Goal: Task Accomplishment & Management: Manage account settings

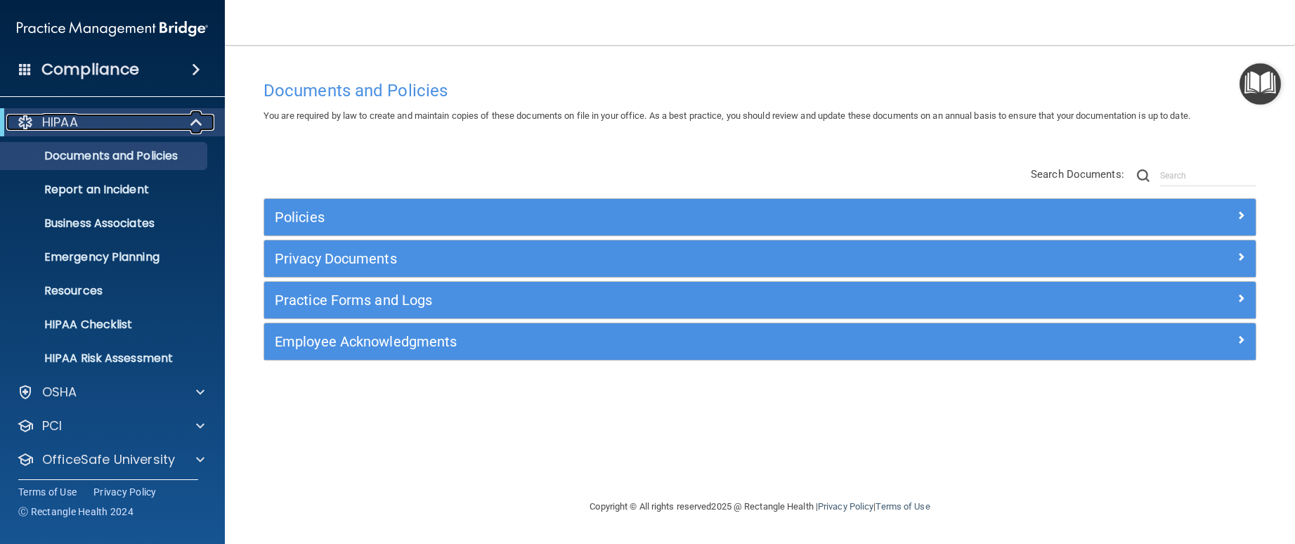
click at [195, 122] on span at bounding box center [198, 122] width 12 height 17
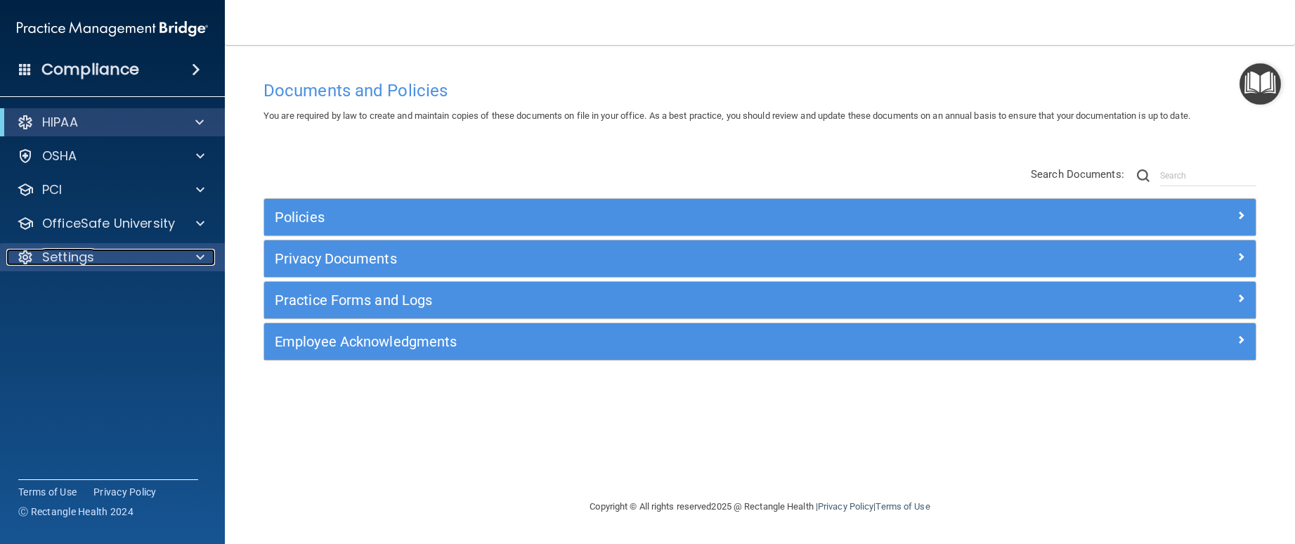
click at [124, 263] on div "Settings" at bounding box center [93, 257] width 174 height 17
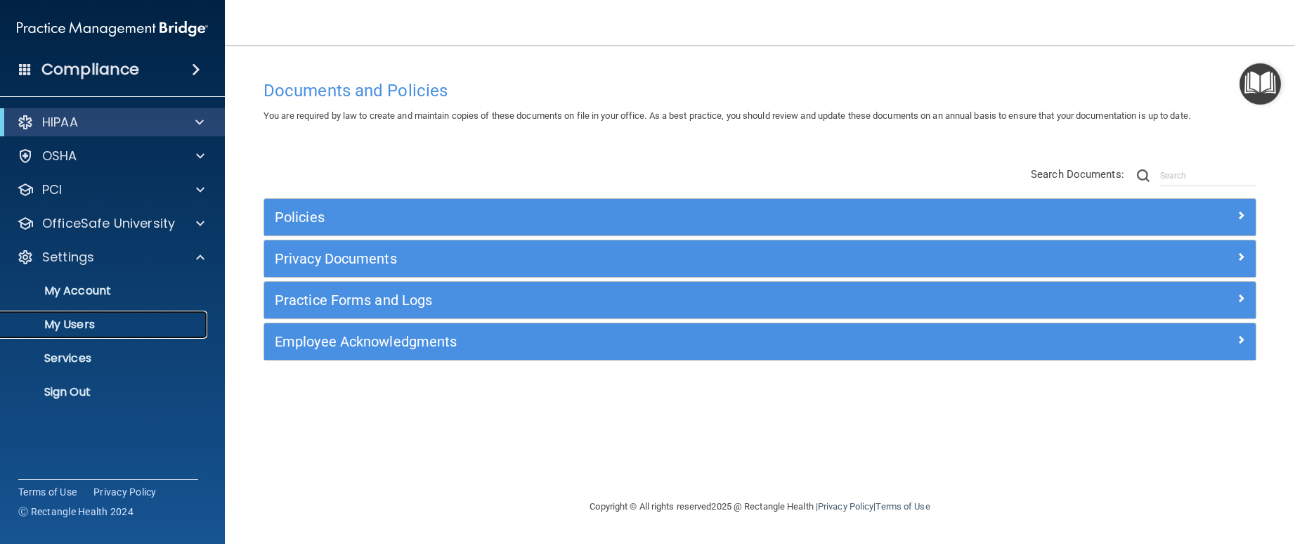
click at [91, 319] on p "My Users" at bounding box center [105, 325] width 192 height 14
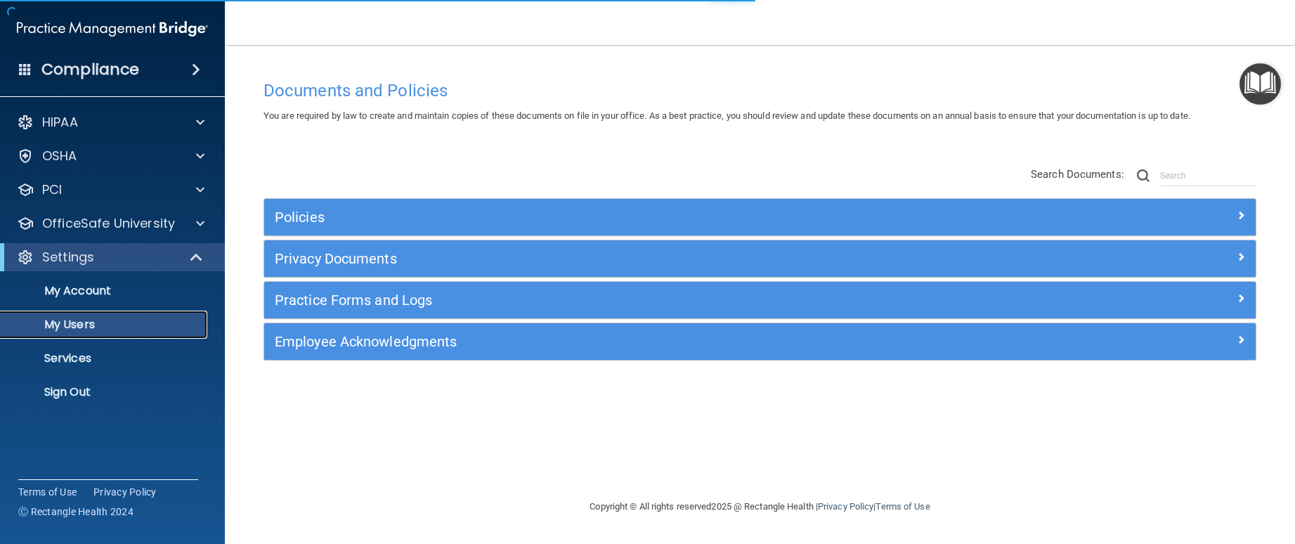
select select "20"
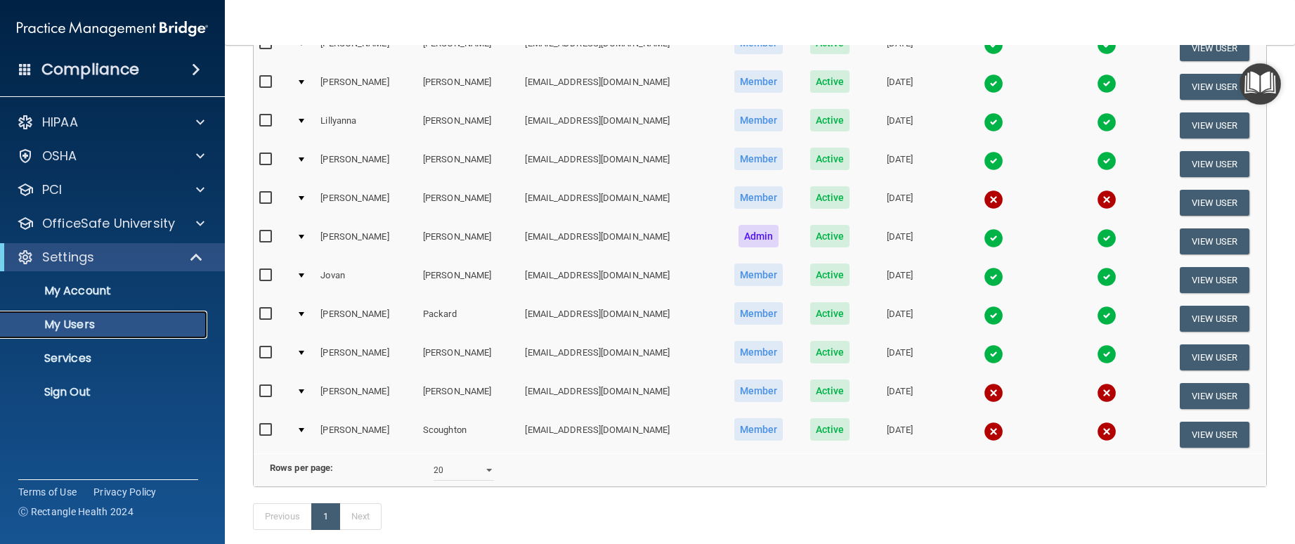
scroll to position [211, 0]
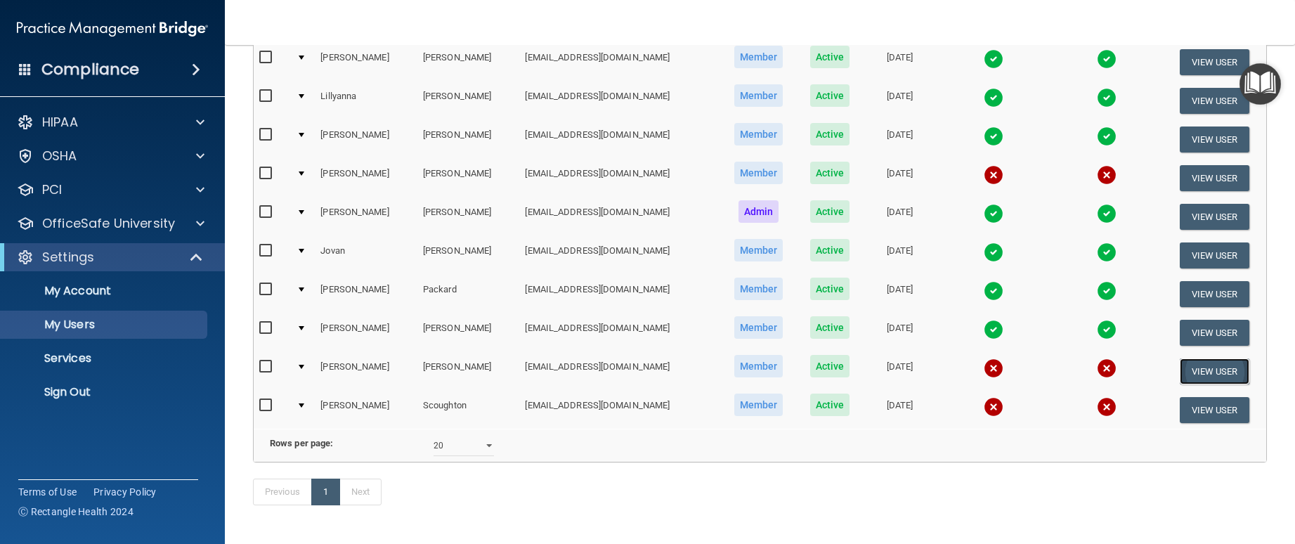
click at [1211, 370] on button "View User" at bounding box center [1215, 371] width 70 height 26
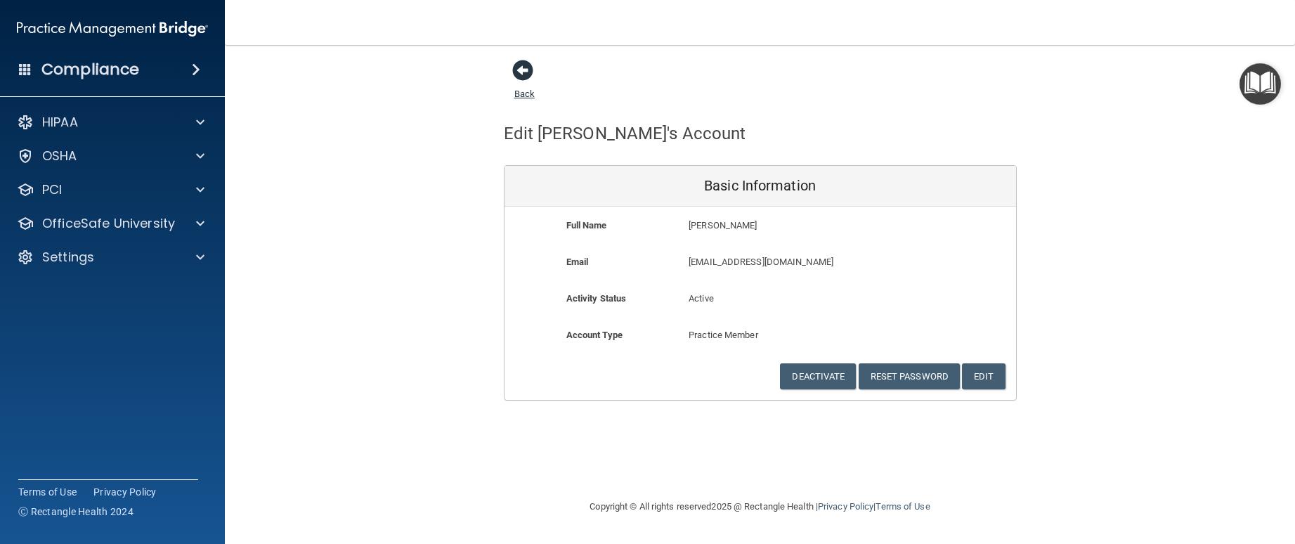
click at [523, 72] on span at bounding box center [522, 70] width 21 height 21
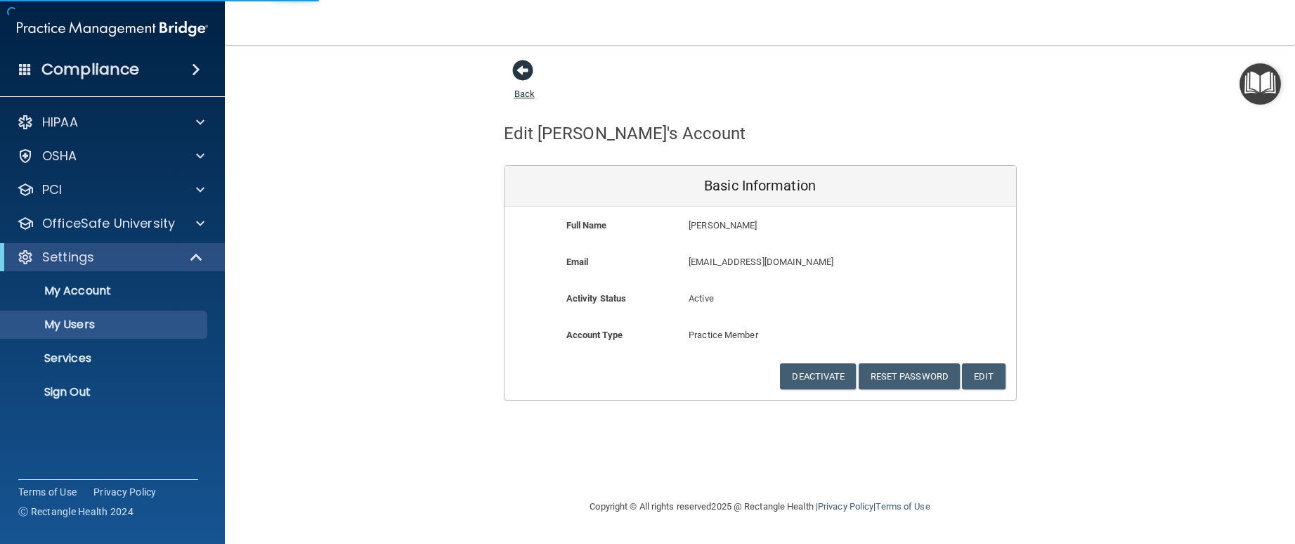
click at [524, 91] on link "Back" at bounding box center [524, 85] width 20 height 27
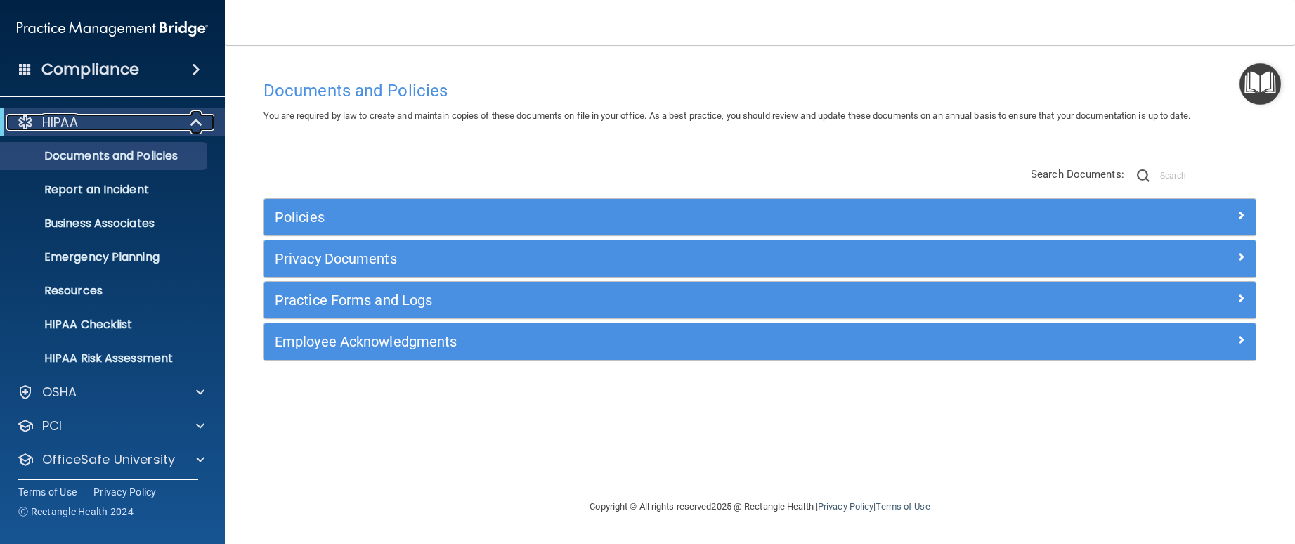
click at [189, 124] on div at bounding box center [197, 122] width 34 height 17
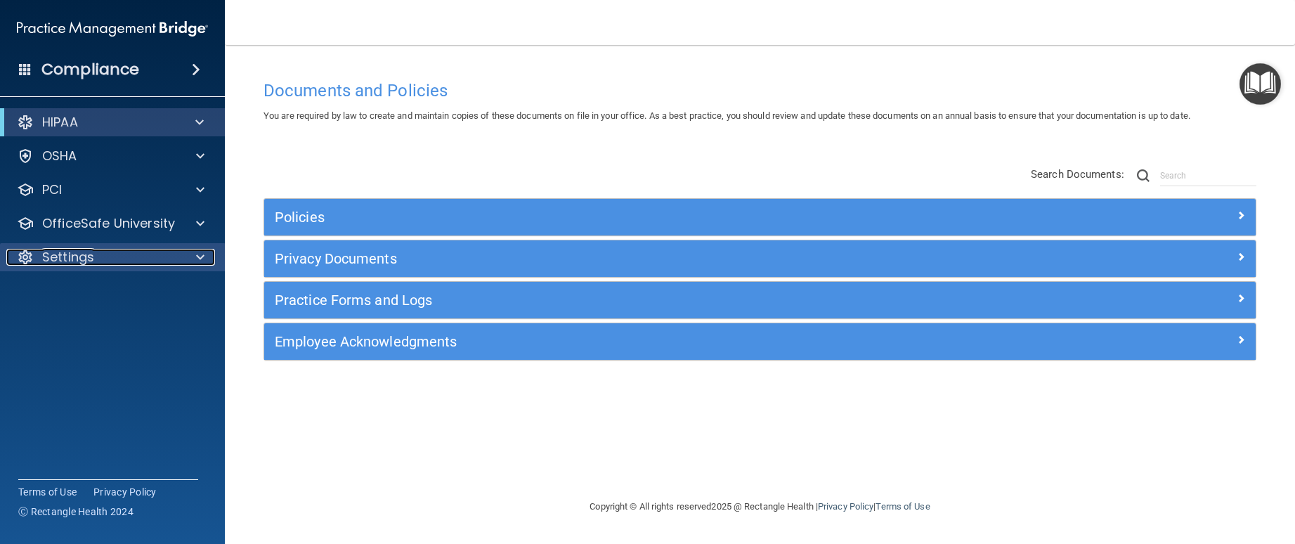
click at [196, 264] on span at bounding box center [200, 257] width 8 height 17
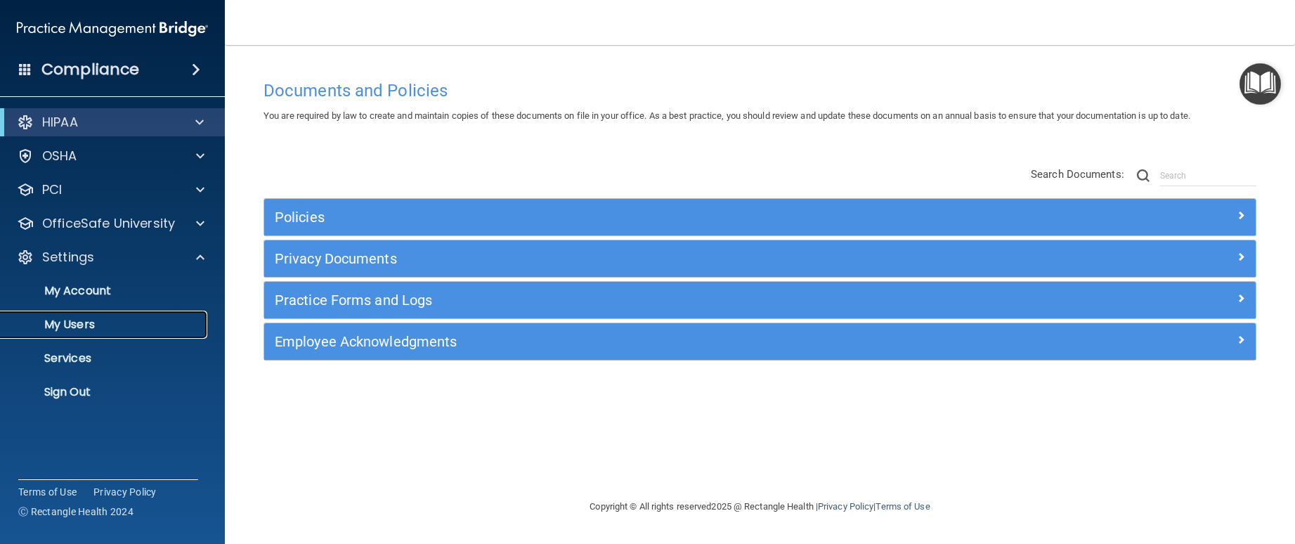
click at [91, 331] on p "My Users" at bounding box center [105, 325] width 192 height 14
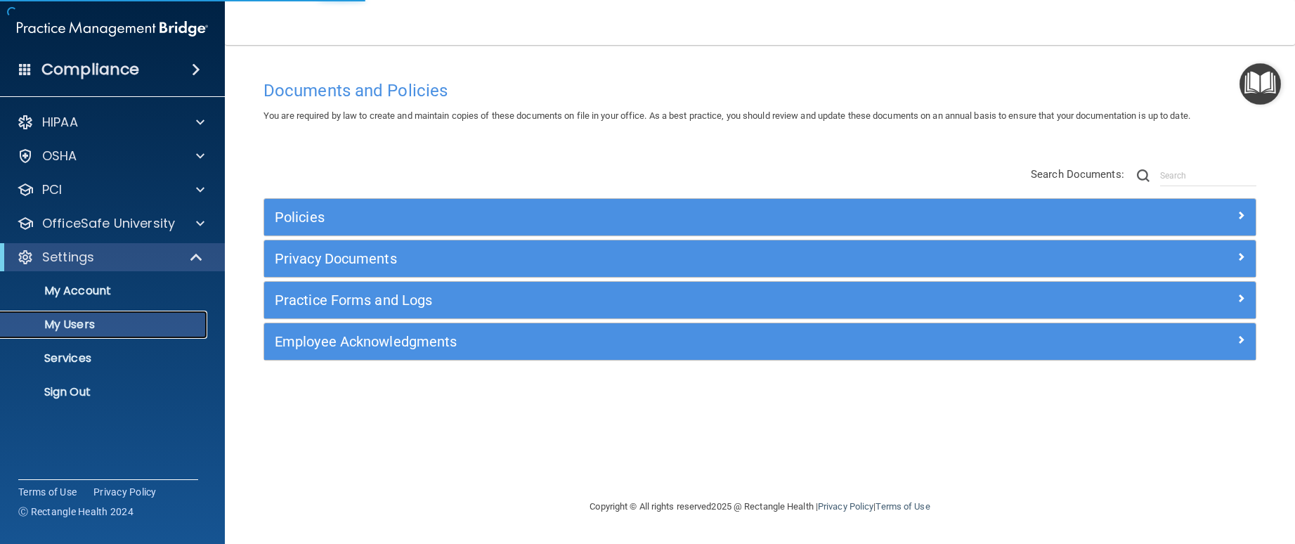
select select "20"
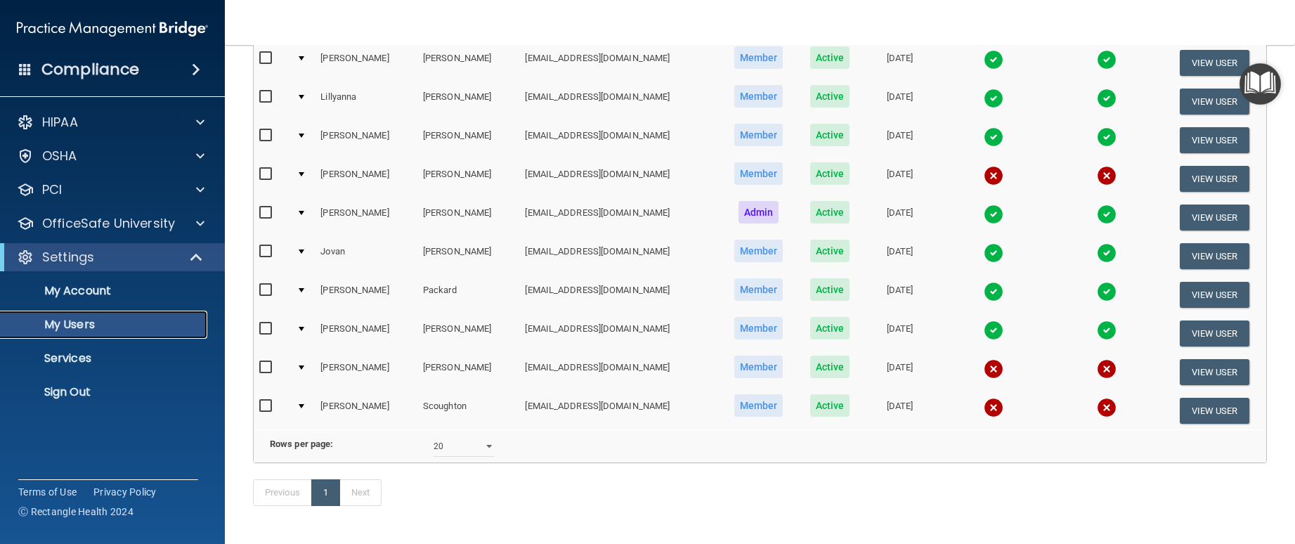
scroll to position [211, 0]
click at [265, 365] on input "checkbox" at bounding box center [267, 366] width 16 height 11
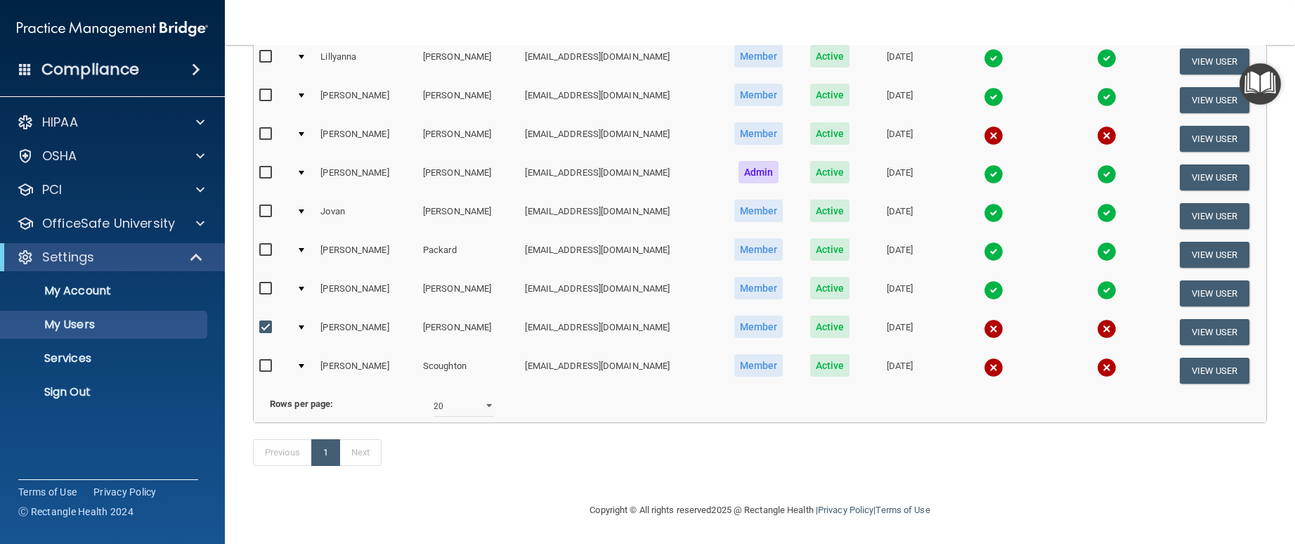
scroll to position [273, 0]
click at [268, 322] on input "checkbox" at bounding box center [267, 327] width 16 height 11
checkbox input "false"
click at [483, 398] on select "10 20 30 40 all" at bounding box center [464, 406] width 60 height 21
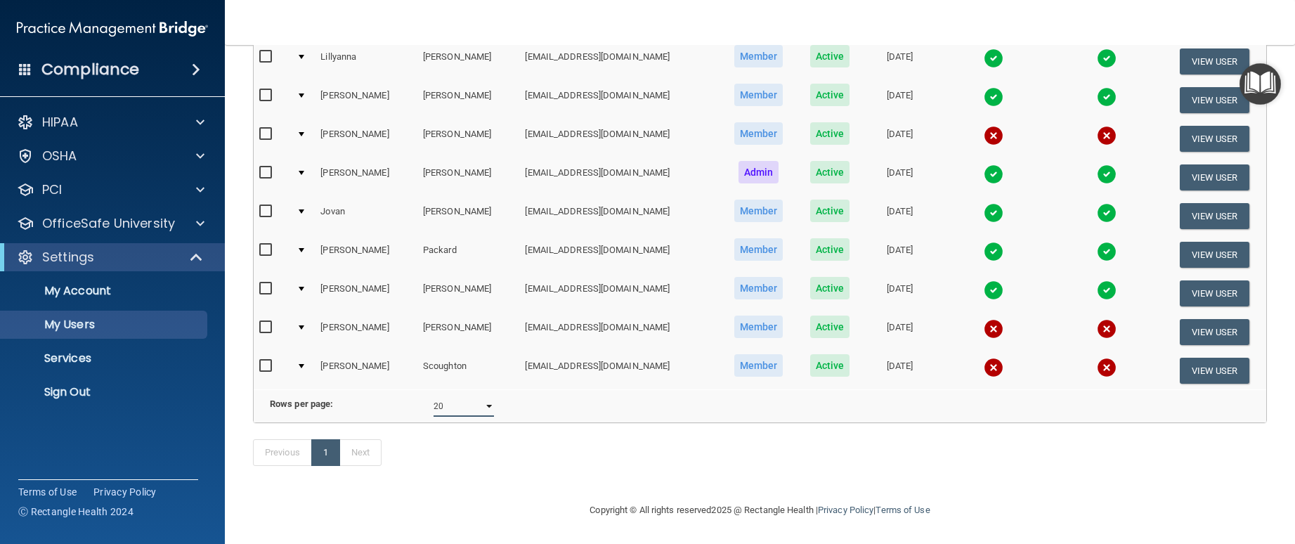
select select "30"
click at [434, 396] on select "10 20 30 40 all" at bounding box center [464, 406] width 60 height 21
select select "30"
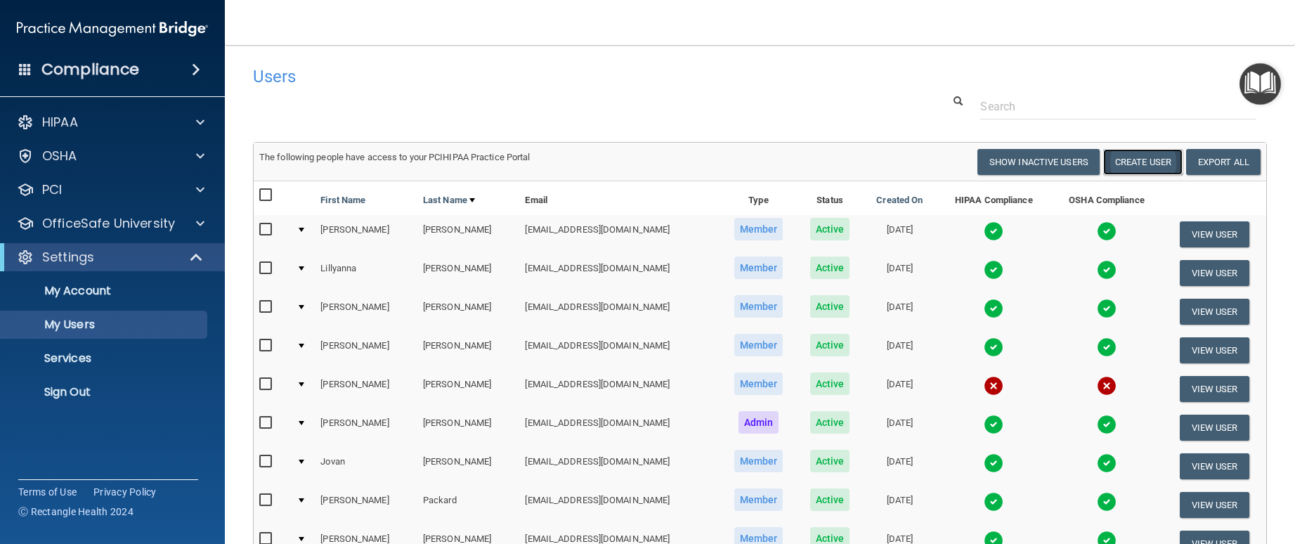
click at [1122, 157] on button "Create User" at bounding box center [1142, 162] width 79 height 26
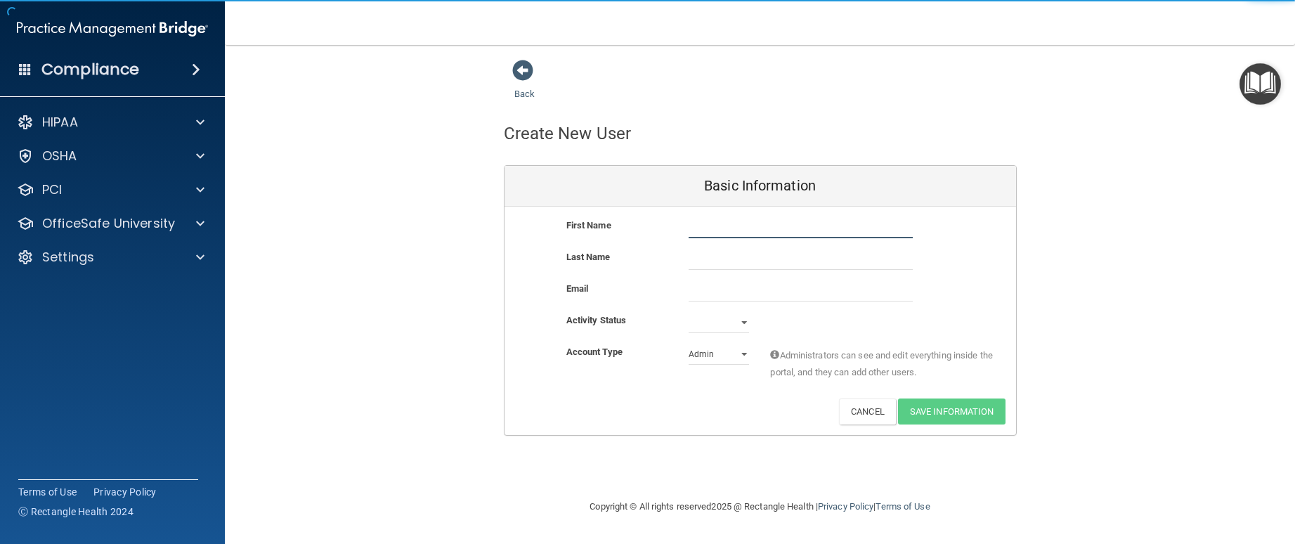
click at [720, 233] on input "text" at bounding box center [801, 227] width 224 height 21
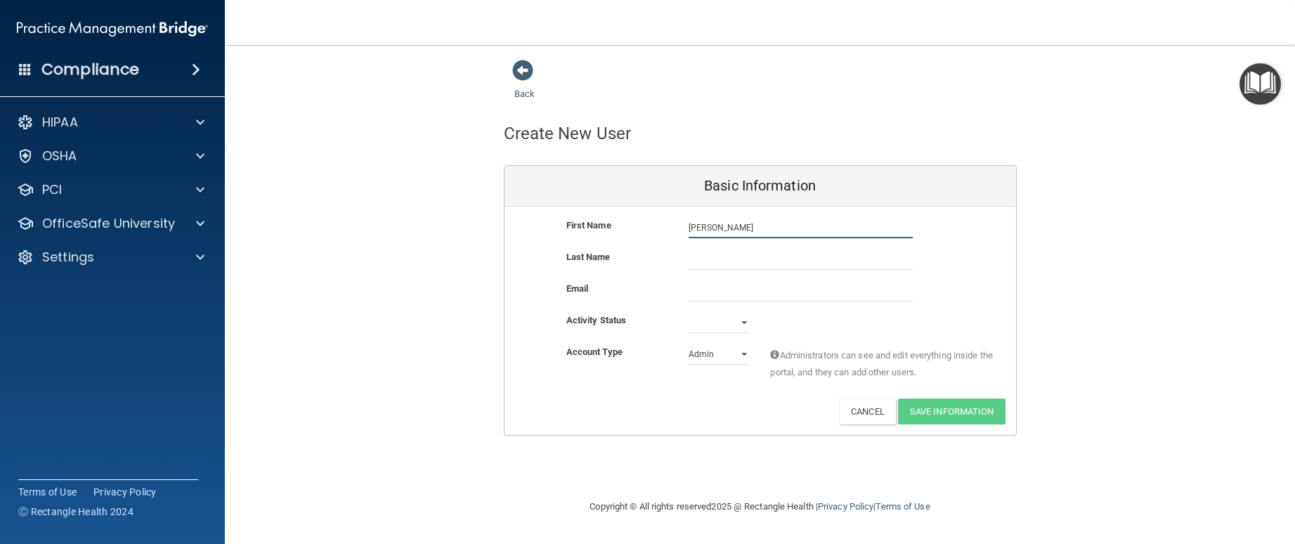
type input "Laury"
type input "Marek"
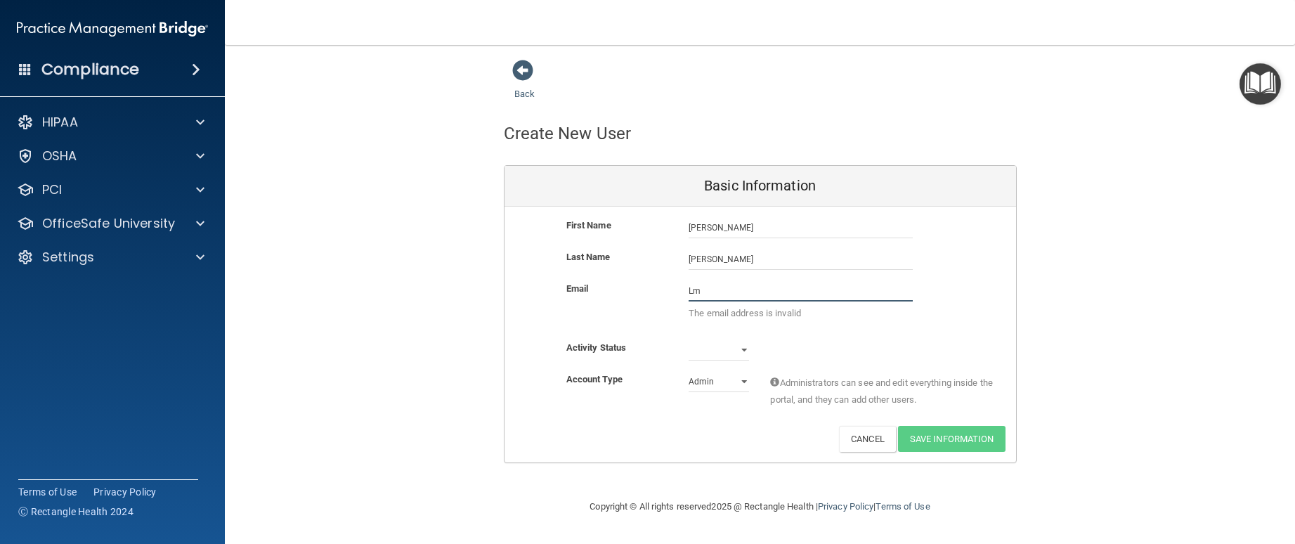
type input "lm.chicagoareaoms@gmail.com"
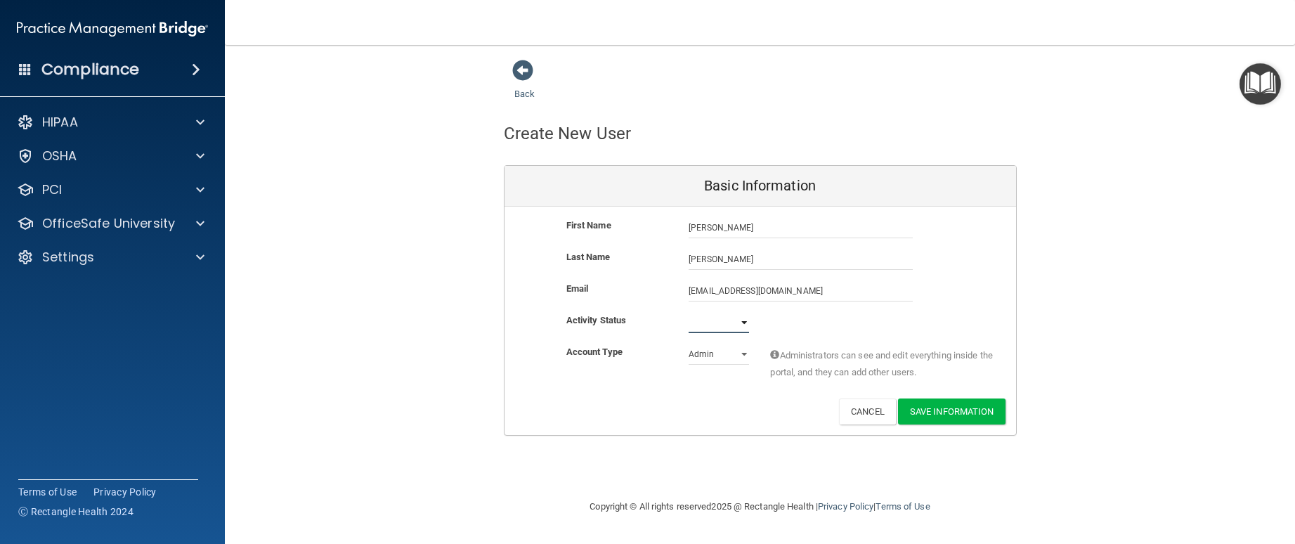
click at [746, 325] on select "Active Inactive" at bounding box center [719, 322] width 60 height 21
select select "active"
click at [689, 312] on select "Active Inactive" at bounding box center [719, 322] width 60 height 21
click at [927, 411] on button "Save Information" at bounding box center [952, 411] width 108 height 26
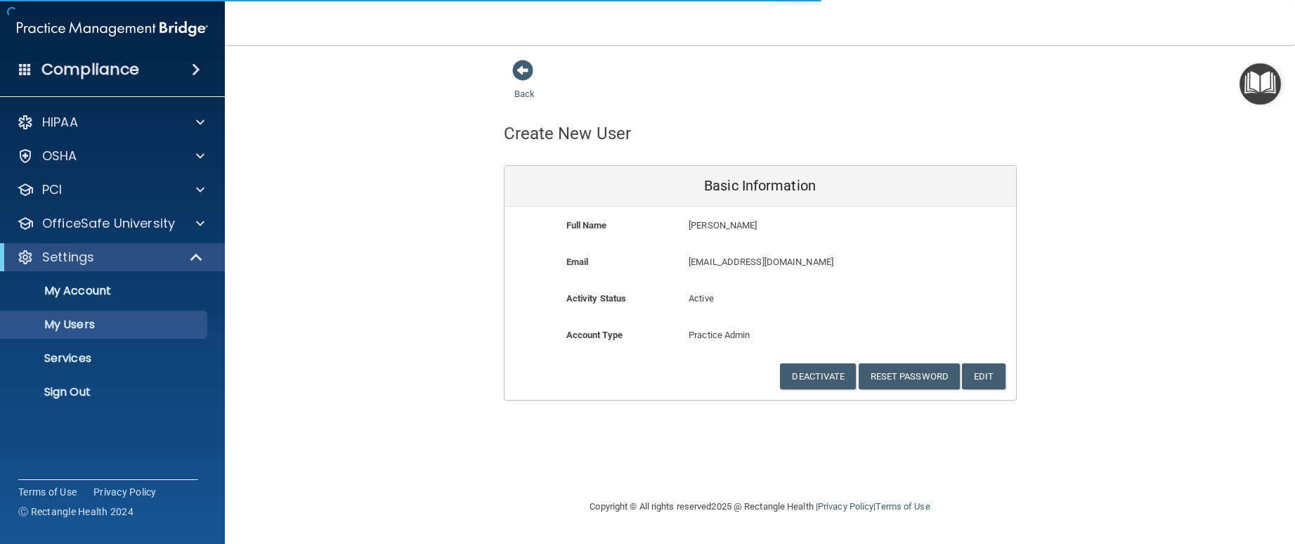
select select "20"
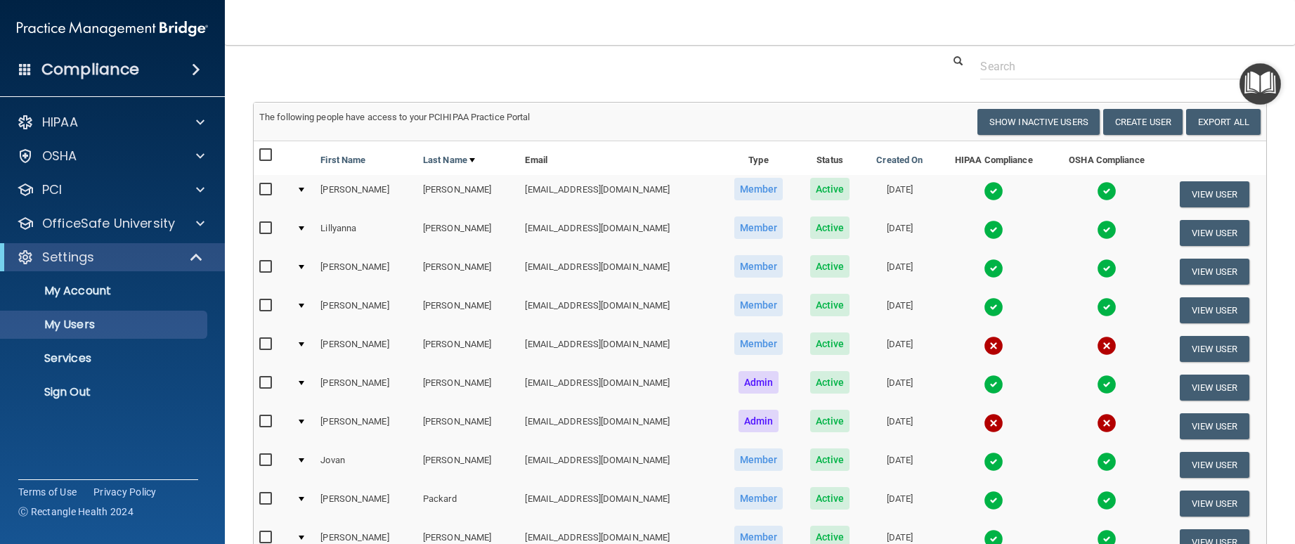
scroll to position [141, 0]
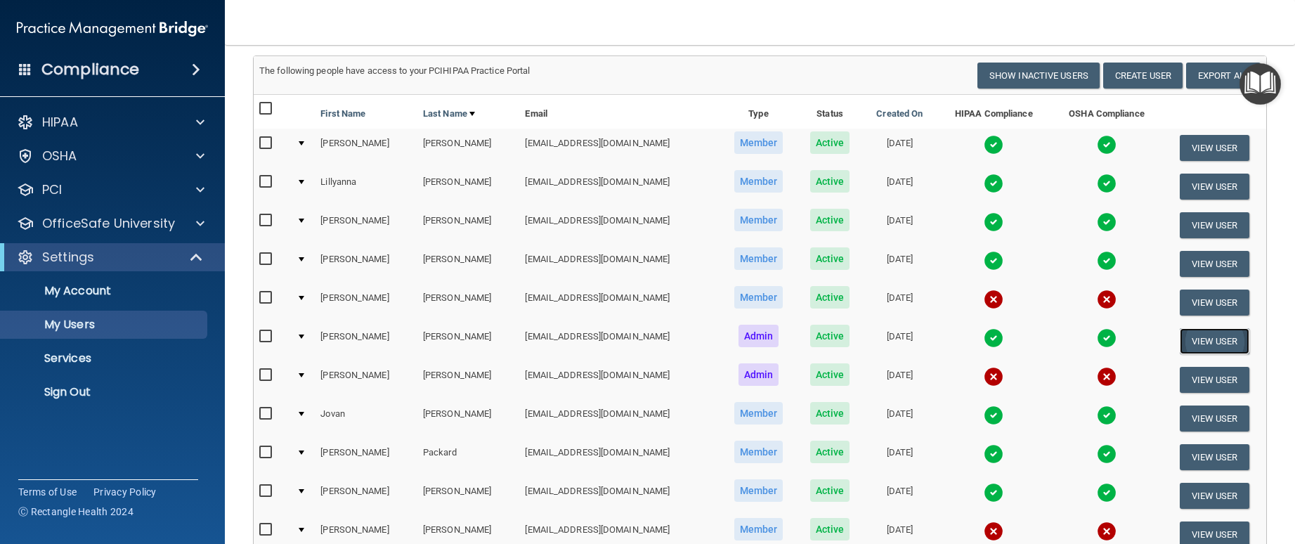
click at [1214, 335] on button "View User" at bounding box center [1215, 341] width 70 height 26
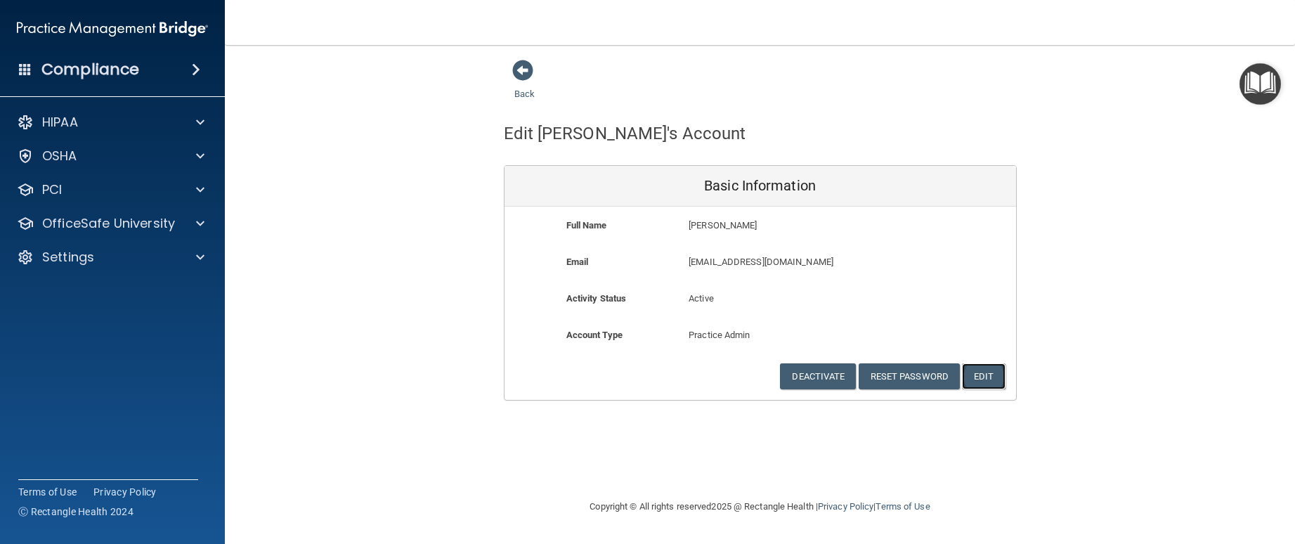
click at [994, 377] on button "Edit" at bounding box center [983, 376] width 43 height 26
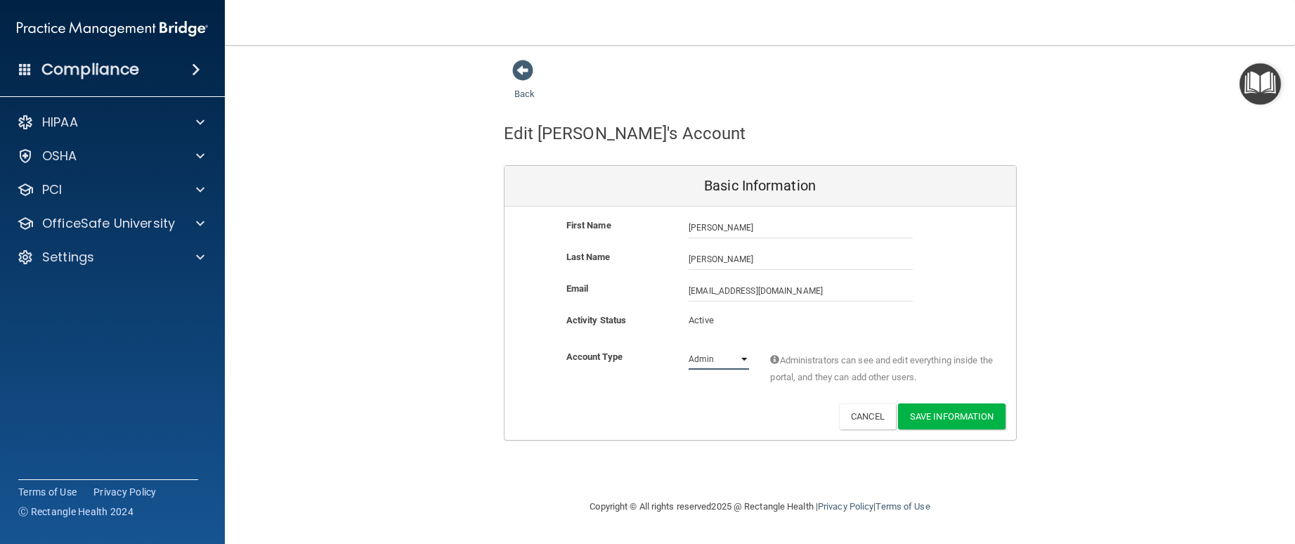
click at [741, 358] on select "Admin Member" at bounding box center [719, 359] width 60 height 21
select select "practice_member"
click at [689, 349] on select "Admin Member" at bounding box center [719, 359] width 60 height 21
click at [942, 420] on button "Save Information" at bounding box center [952, 416] width 108 height 26
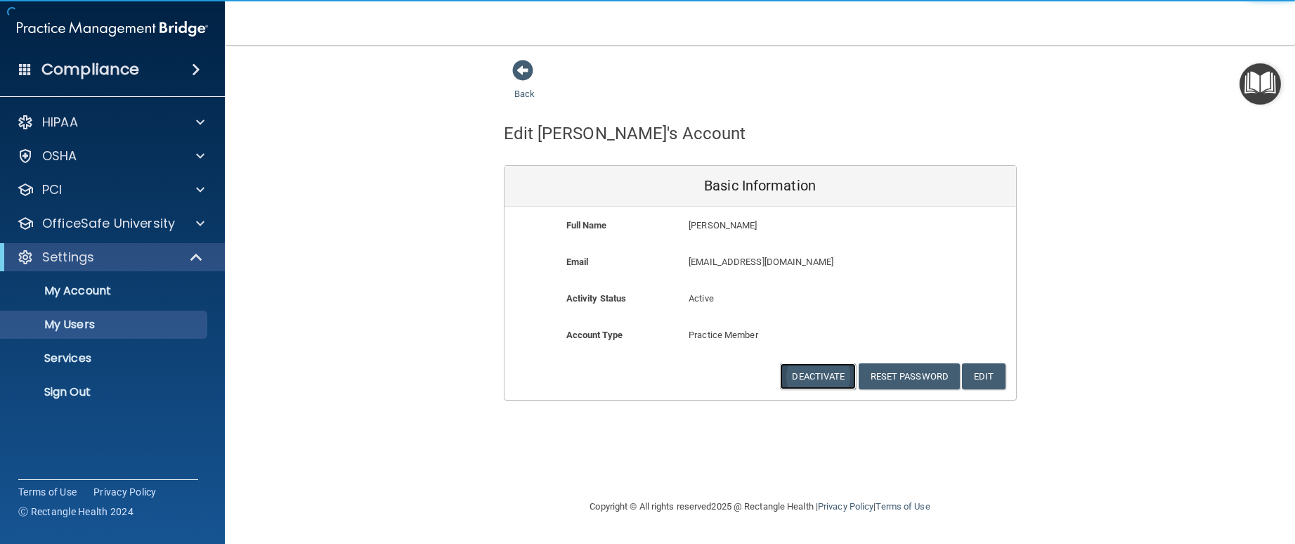
click at [820, 375] on button "Deactivate" at bounding box center [818, 376] width 76 height 26
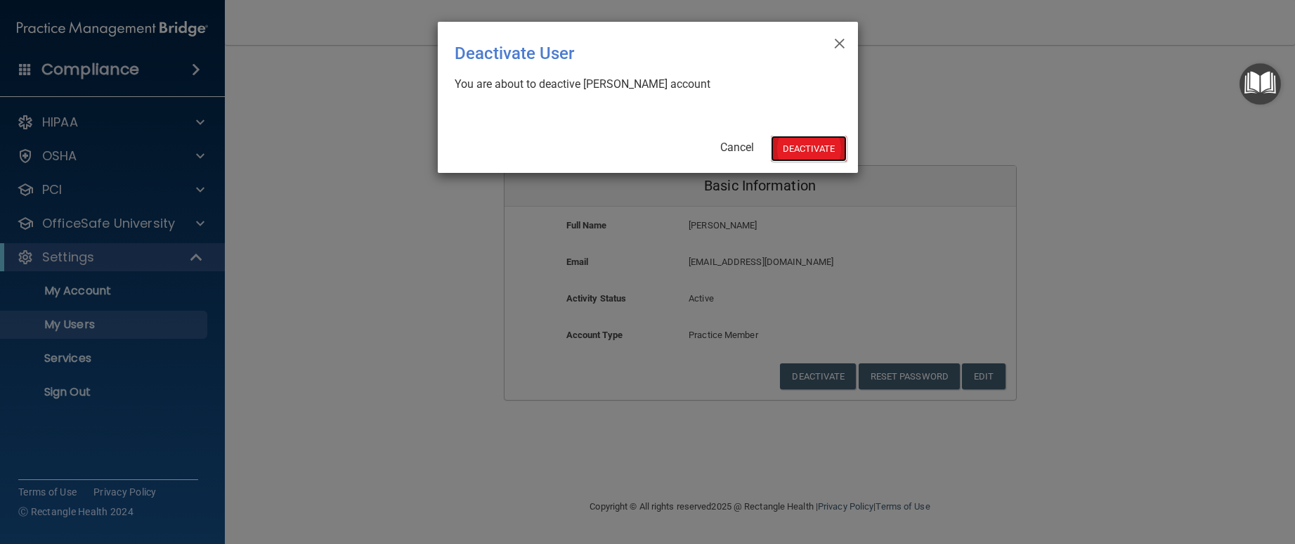
click at [817, 152] on button "Deactivate" at bounding box center [809, 149] width 76 height 26
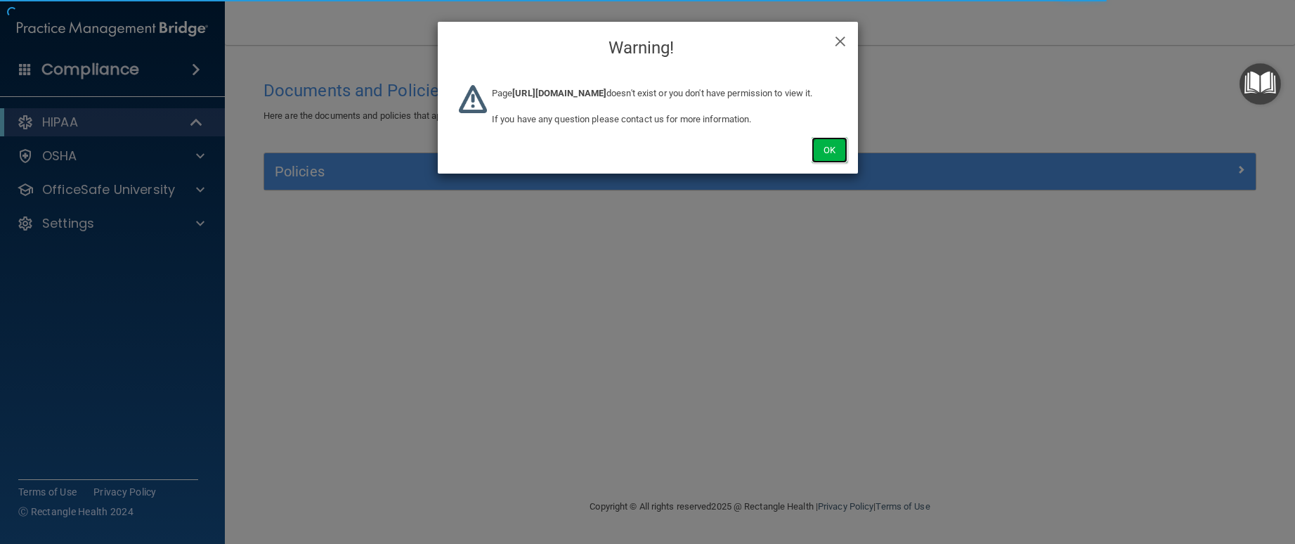
click at [834, 163] on button "Ok" at bounding box center [829, 150] width 35 height 26
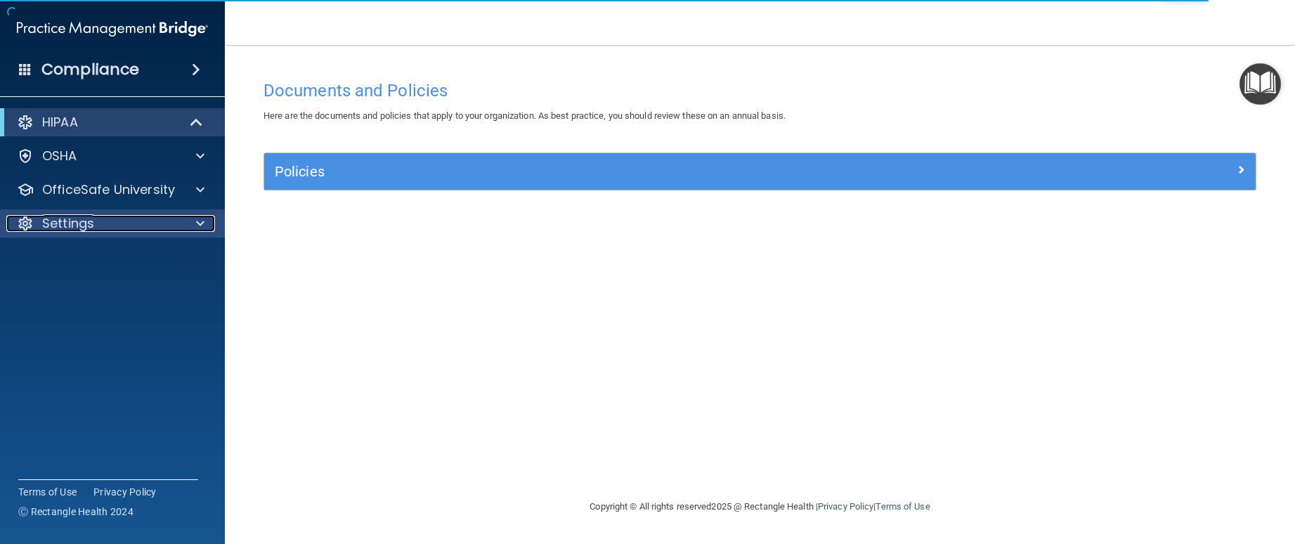
click at [165, 219] on div "Settings" at bounding box center [93, 223] width 174 height 17
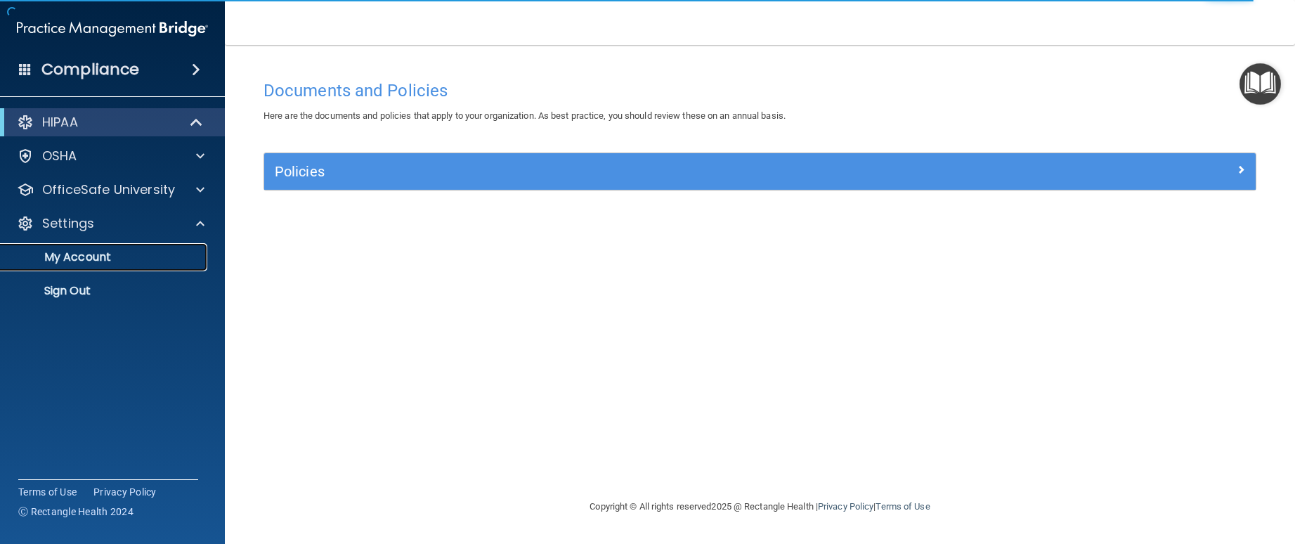
click at [108, 261] on p "My Account" at bounding box center [105, 257] width 192 height 14
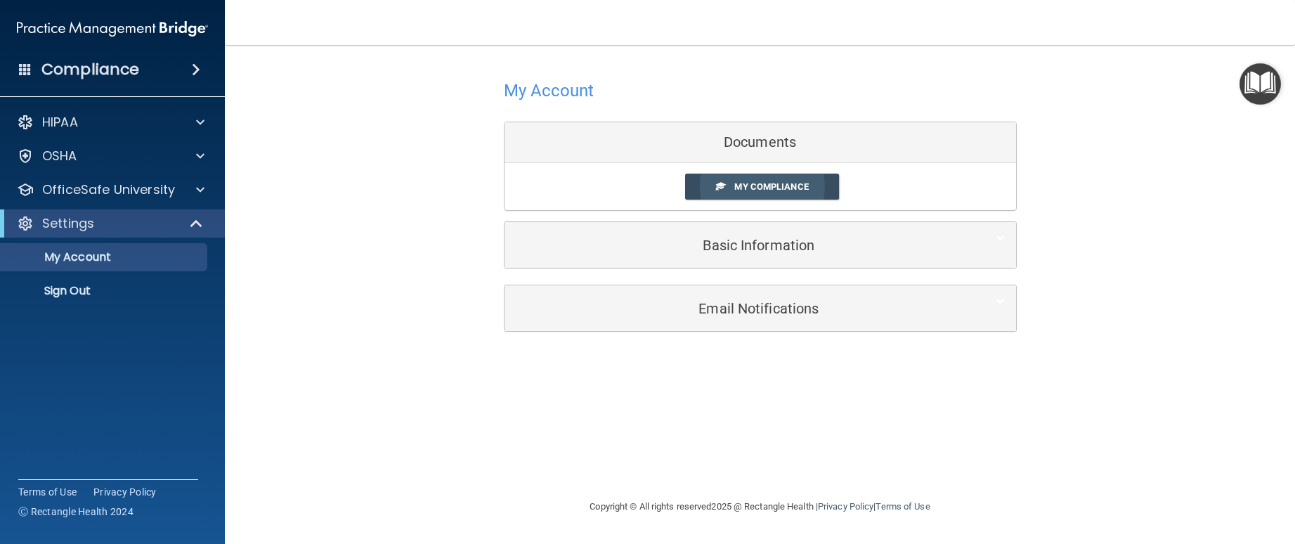
click at [795, 191] on span "My Compliance" at bounding box center [771, 186] width 74 height 11
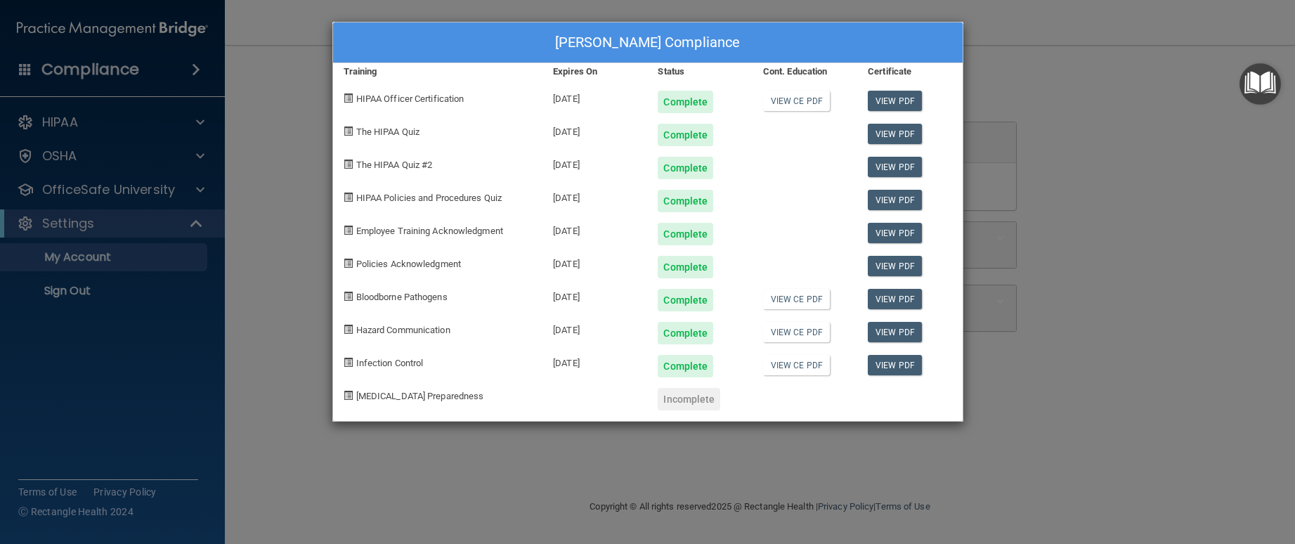
click at [1027, 122] on div "[PERSON_NAME] Compliance Training Expires On Status Cont. Education Certificate…" at bounding box center [647, 272] width 1295 height 544
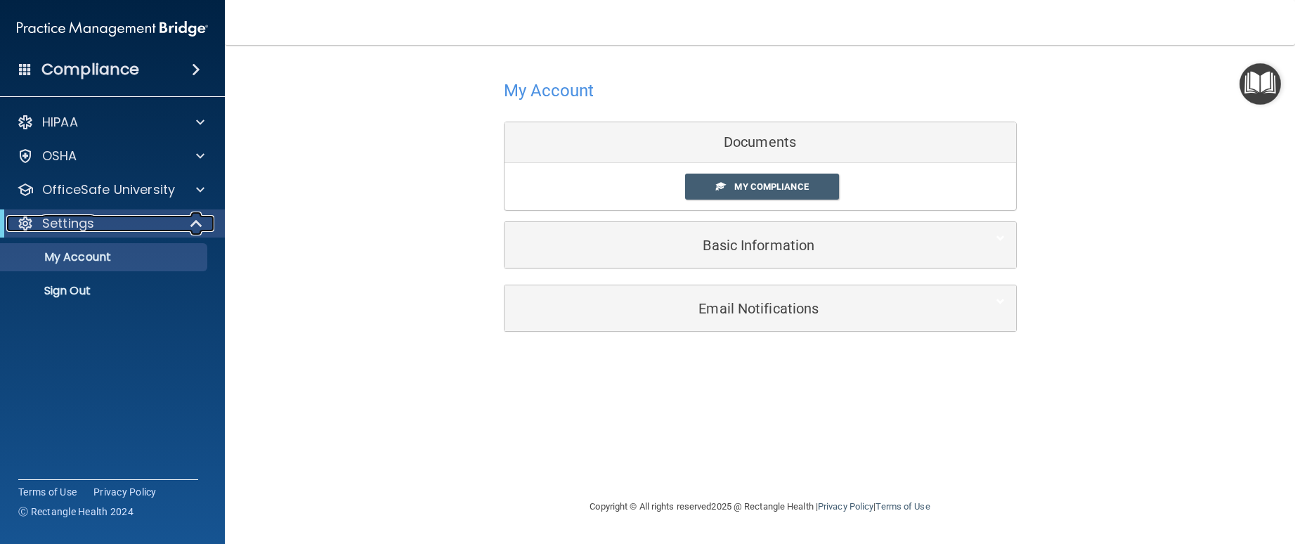
click at [138, 216] on div "Settings" at bounding box center [93, 223] width 174 height 17
click at [198, 219] on span at bounding box center [199, 223] width 8 height 17
click at [157, 257] on p "My Account" at bounding box center [105, 257] width 192 height 14
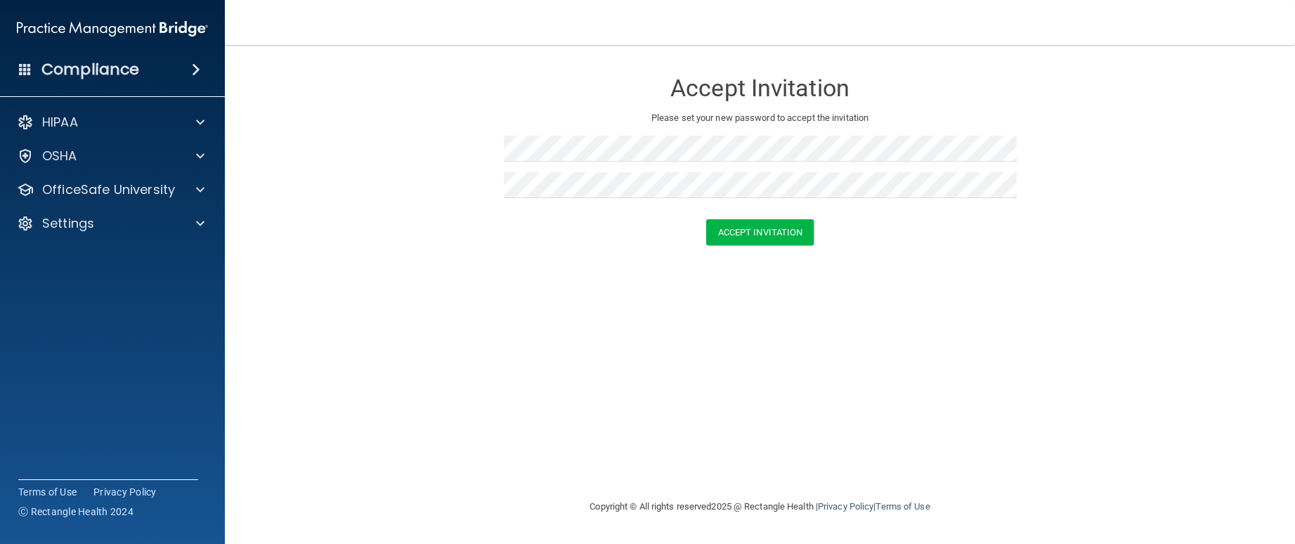
click at [725, 356] on div "Accept Invitation Please set your new password to accept the invitation Accept …" at bounding box center [760, 271] width 1014 height 425
click at [797, 234] on button "Accept Invitation" at bounding box center [760, 232] width 108 height 26
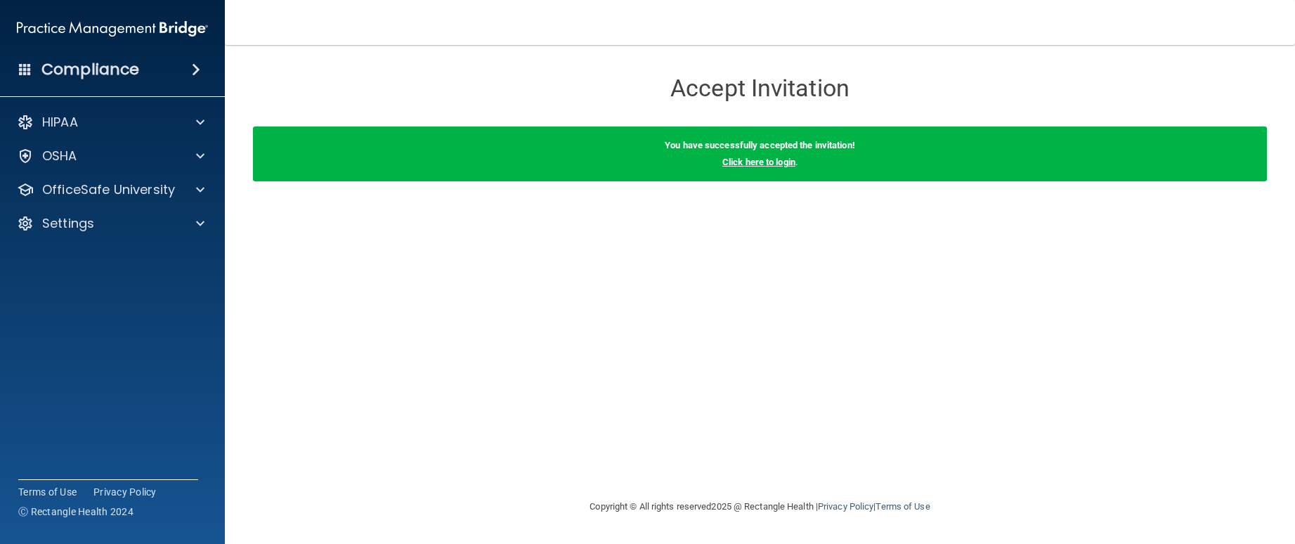
click at [767, 161] on link "Click here to login" at bounding box center [758, 162] width 73 height 11
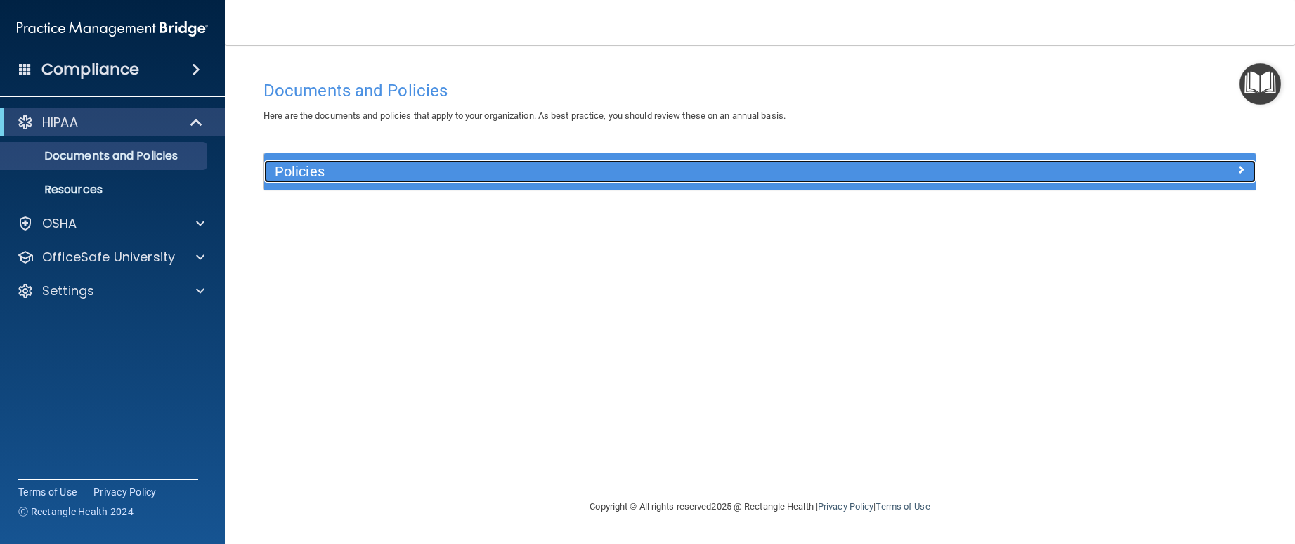
click at [1231, 173] on div at bounding box center [1132, 168] width 248 height 17
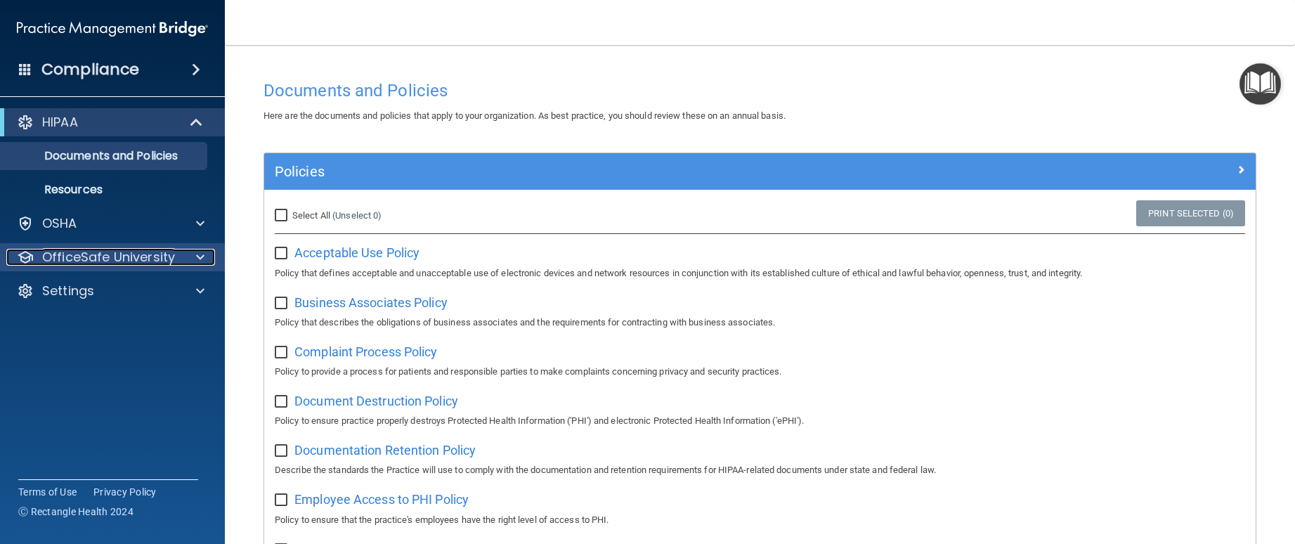
click at [84, 261] on p "OfficeSafe University" at bounding box center [108, 257] width 133 height 17
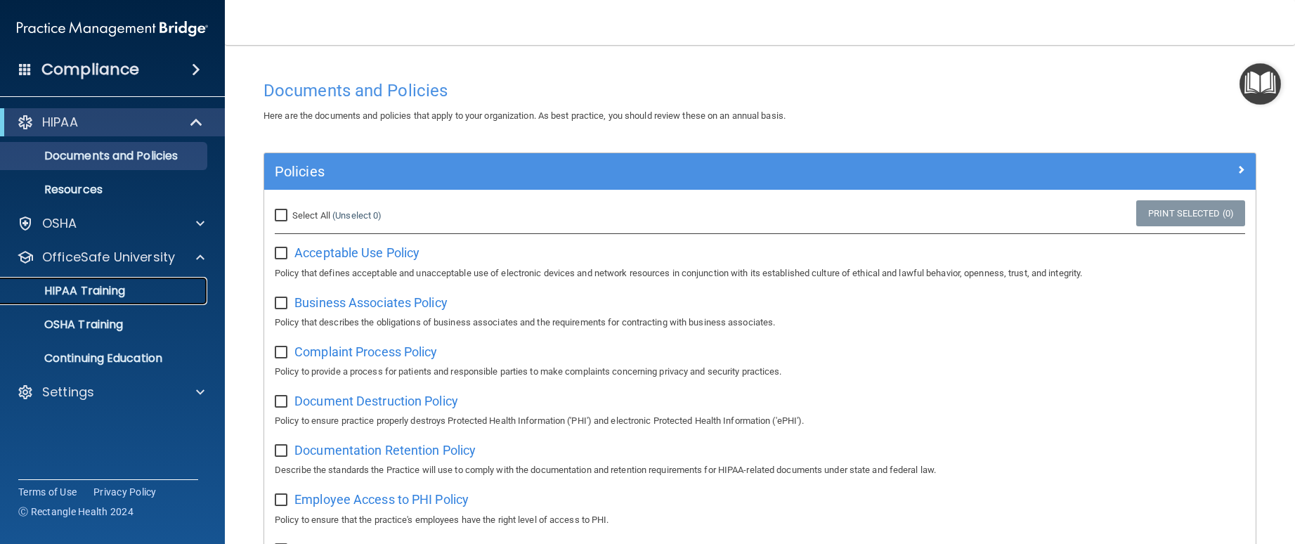
click at [114, 292] on p "HIPAA Training" at bounding box center [67, 291] width 116 height 14
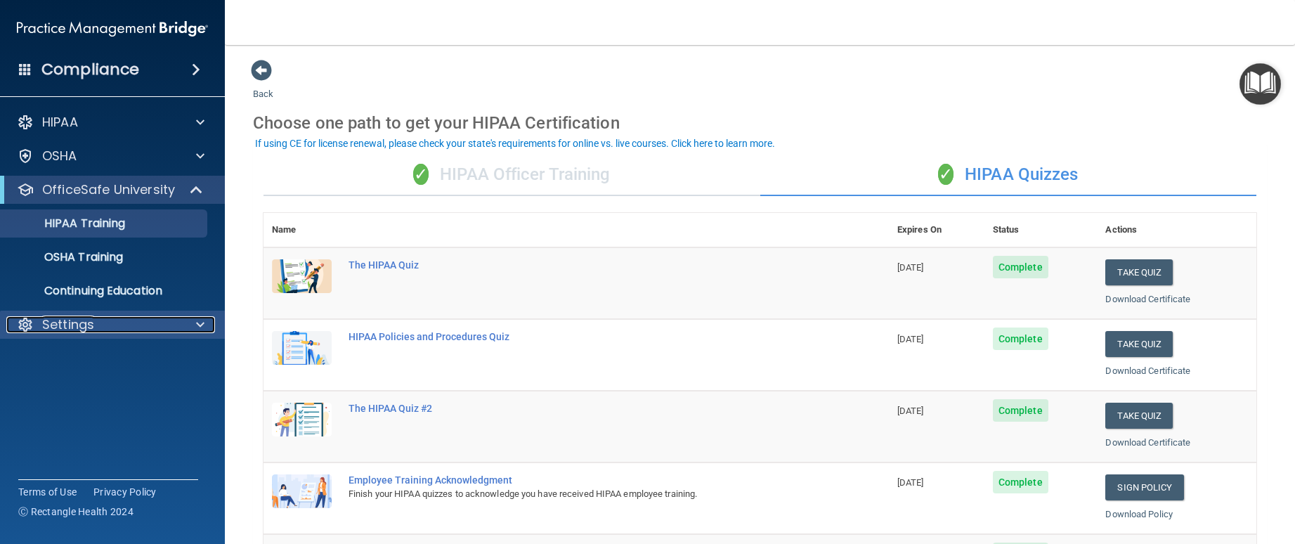
click at [155, 322] on div "Settings" at bounding box center [93, 324] width 174 height 17
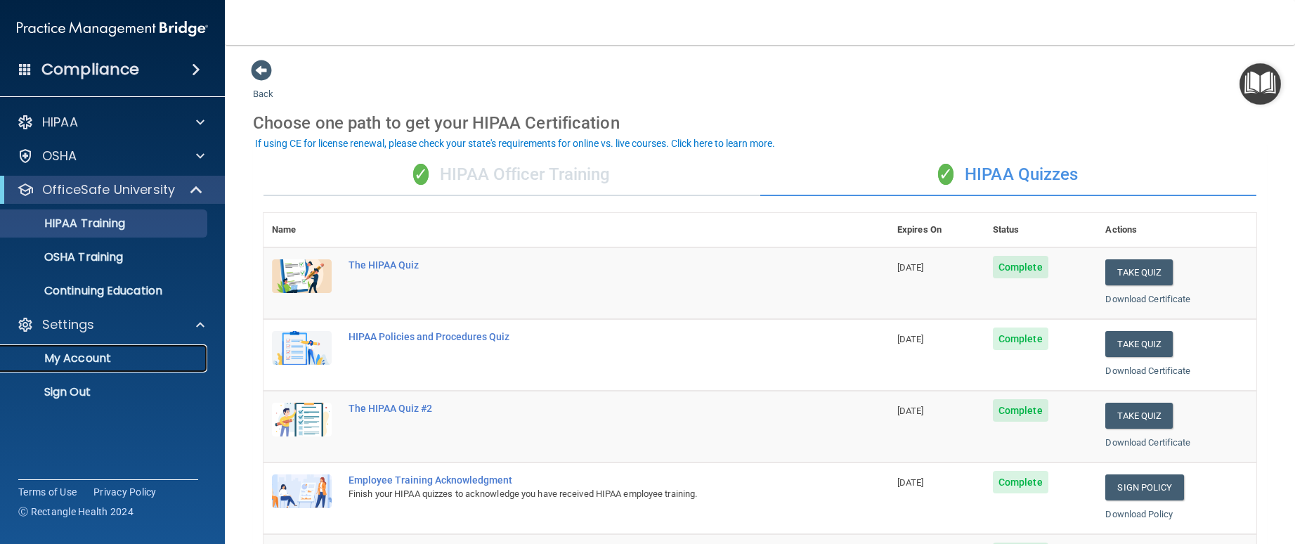
click at [105, 364] on p "My Account" at bounding box center [105, 358] width 192 height 14
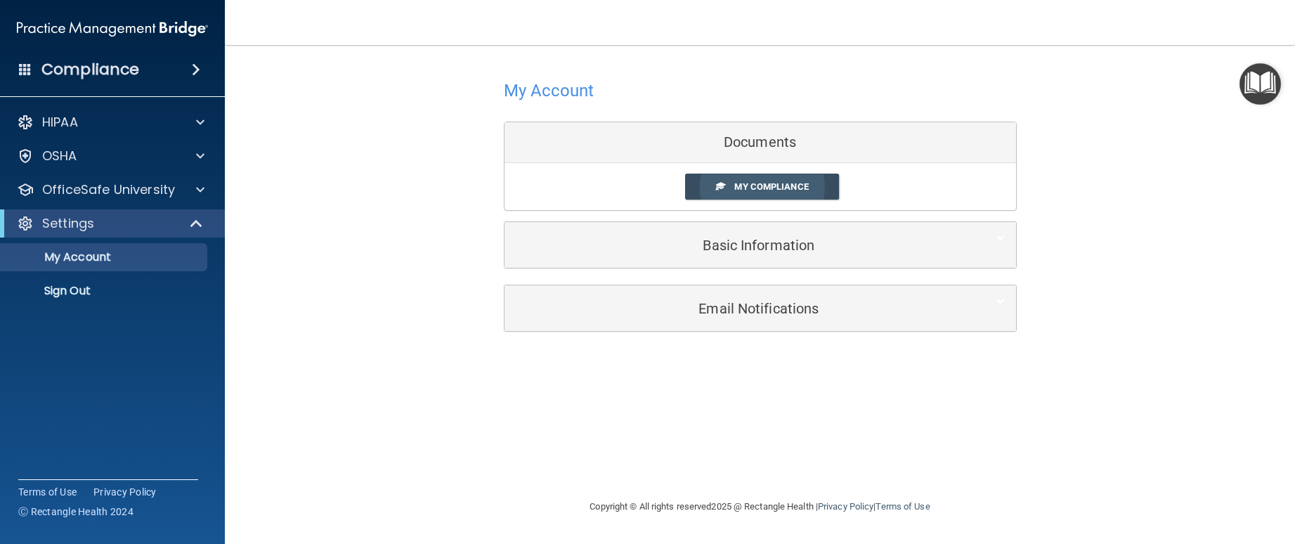
click at [773, 193] on link "My Compliance" at bounding box center [762, 187] width 154 height 26
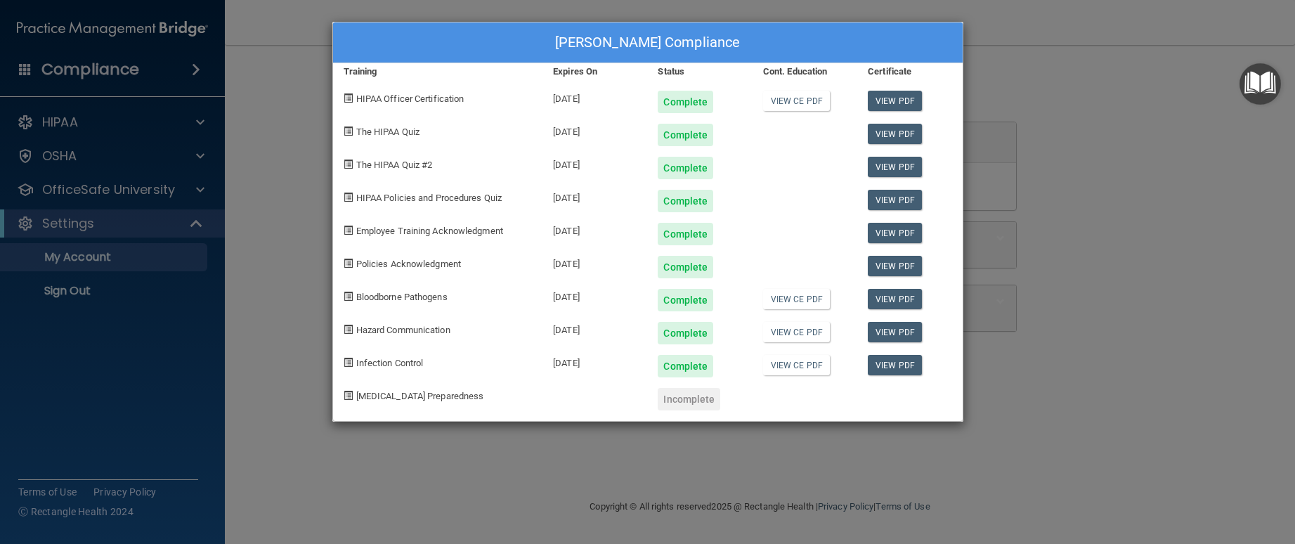
click at [299, 280] on div "[PERSON_NAME] Compliance Training Expires On Status Cont. Education Certificate…" at bounding box center [647, 272] width 1295 height 544
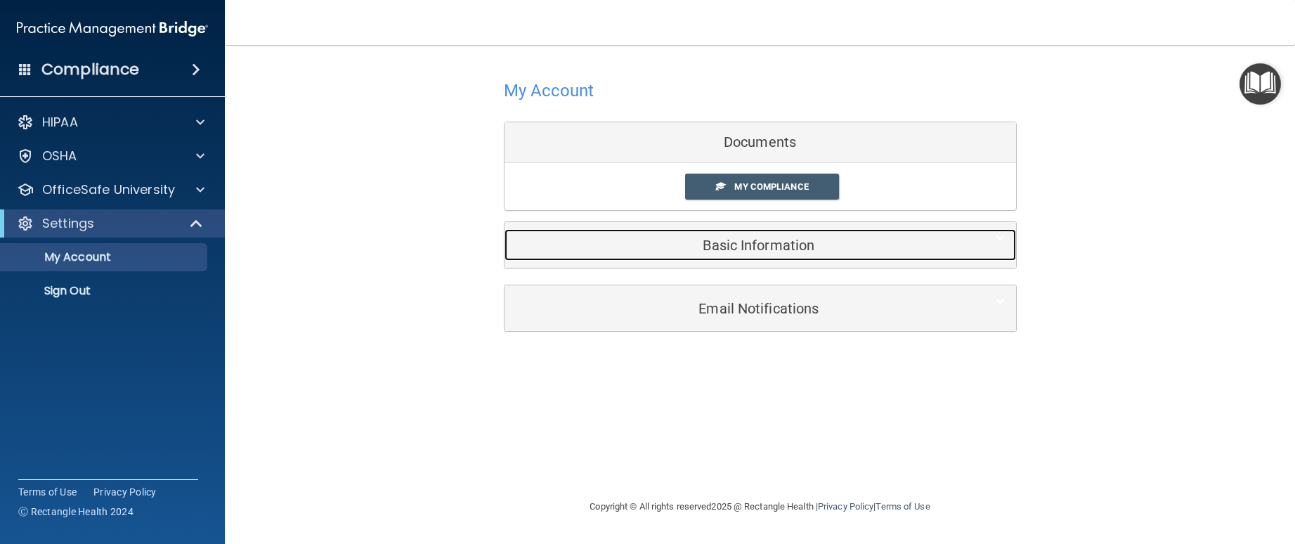
click at [750, 260] on div "Basic Information" at bounding box center [739, 245] width 469 height 32
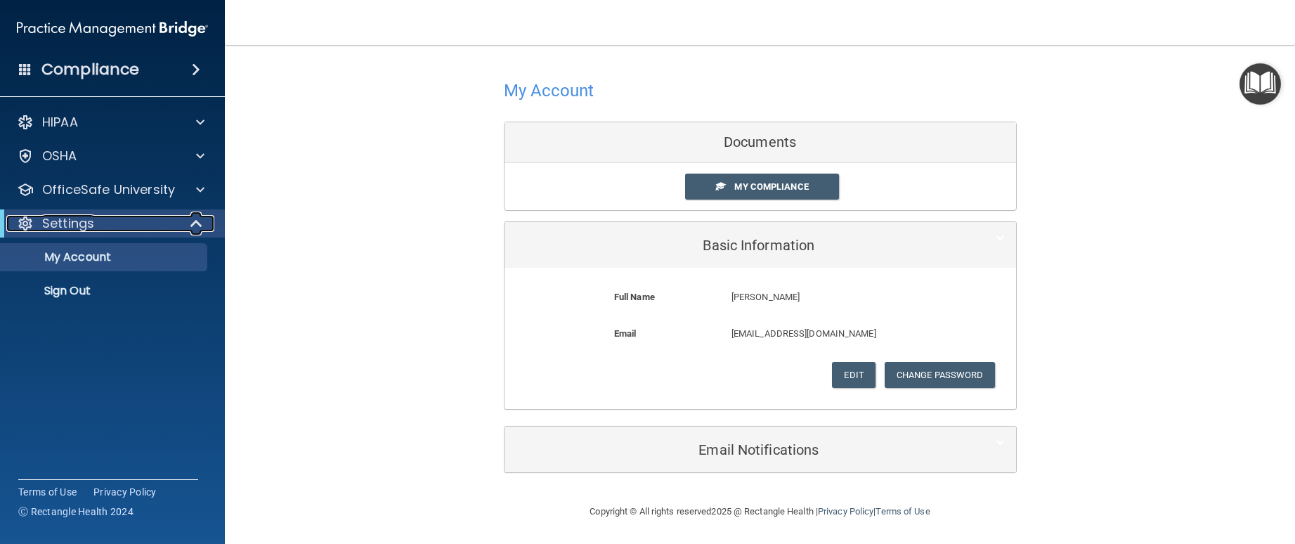
click at [187, 223] on div at bounding box center [197, 223] width 34 height 17
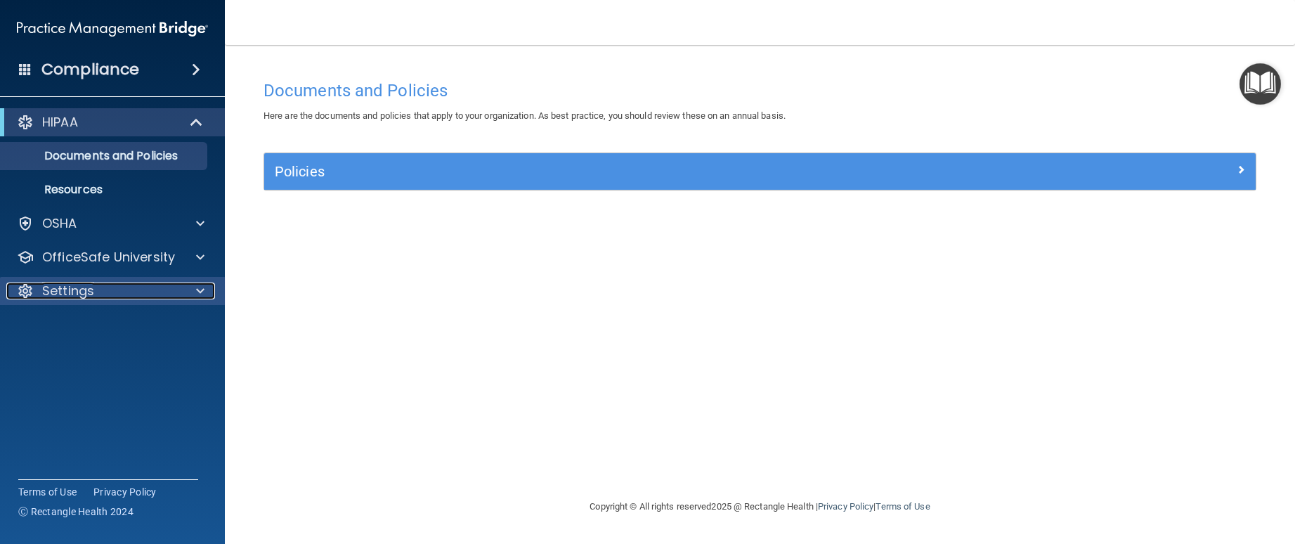
click at [193, 292] on div at bounding box center [198, 291] width 35 height 17
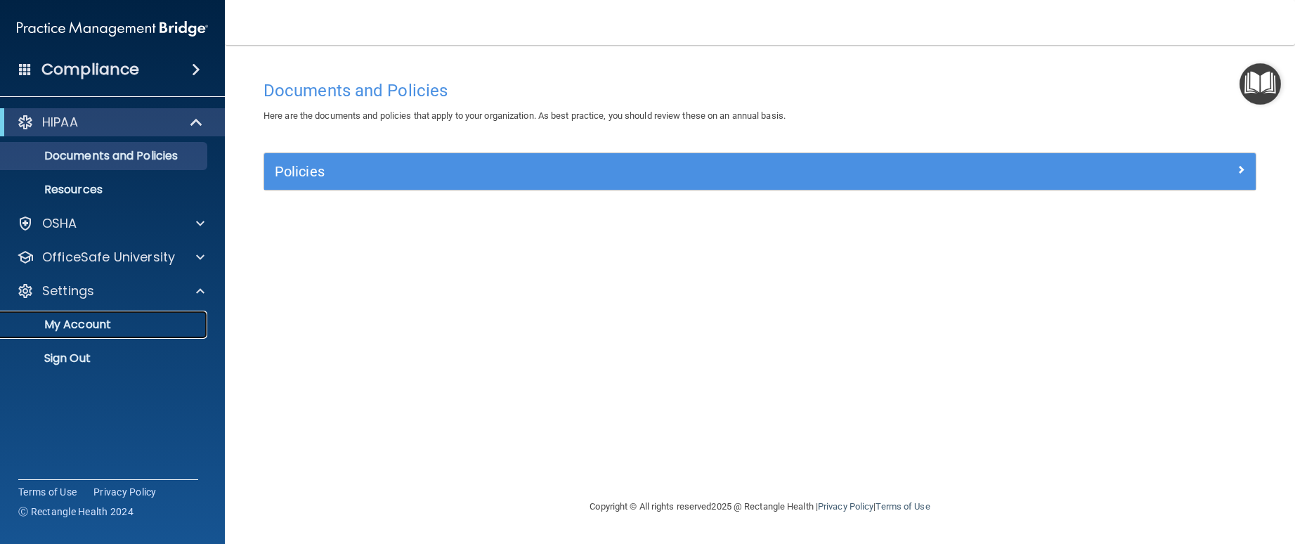
click at [100, 325] on p "My Account" at bounding box center [105, 325] width 192 height 14
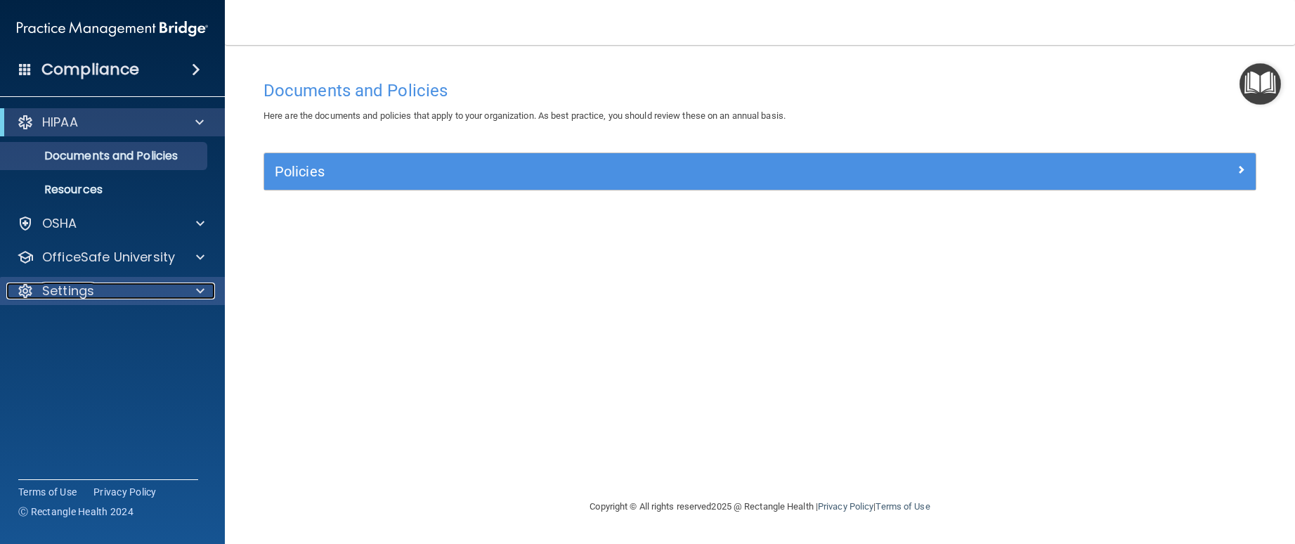
click at [175, 299] on div "Settings" at bounding box center [93, 291] width 174 height 17
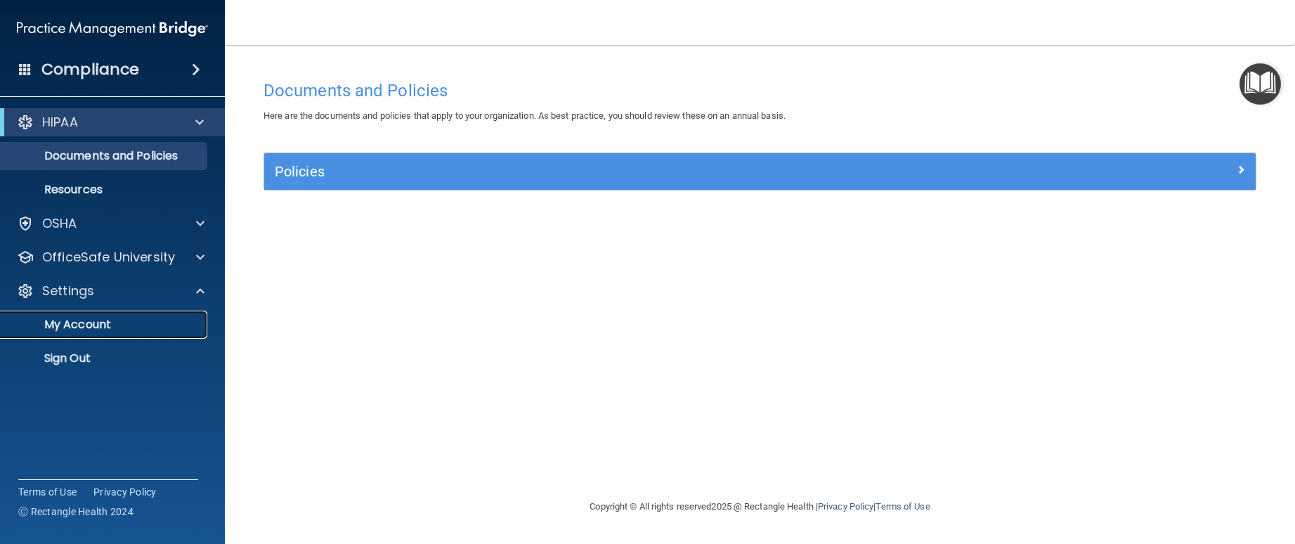
click at [148, 321] on p "My Account" at bounding box center [105, 325] width 192 height 14
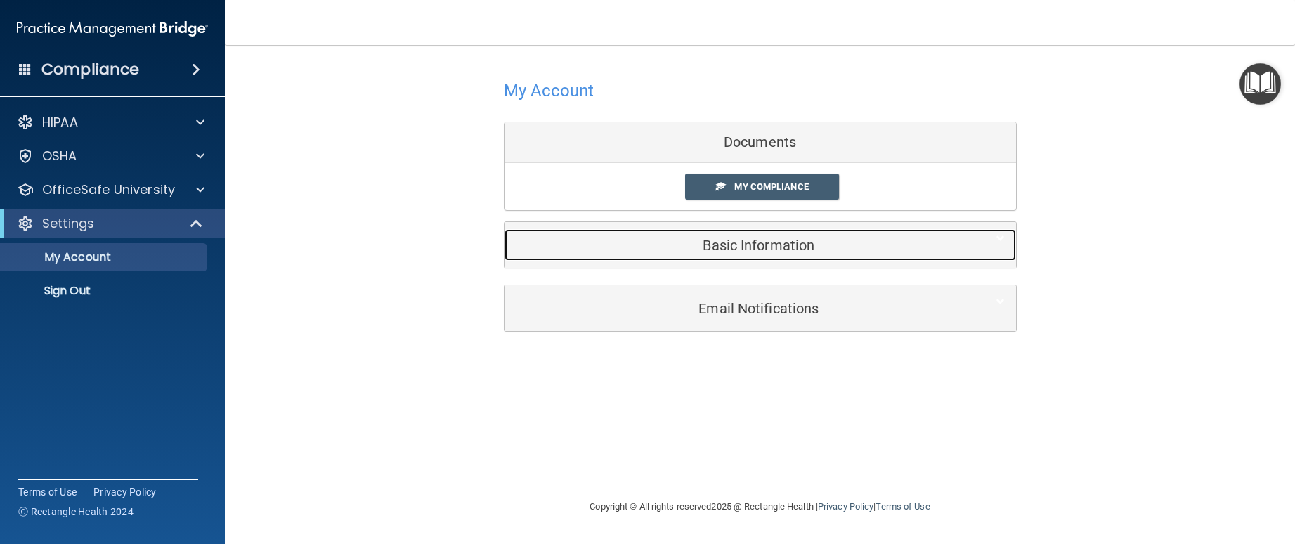
click at [770, 253] on h5 "Basic Information" at bounding box center [739, 245] width 448 height 15
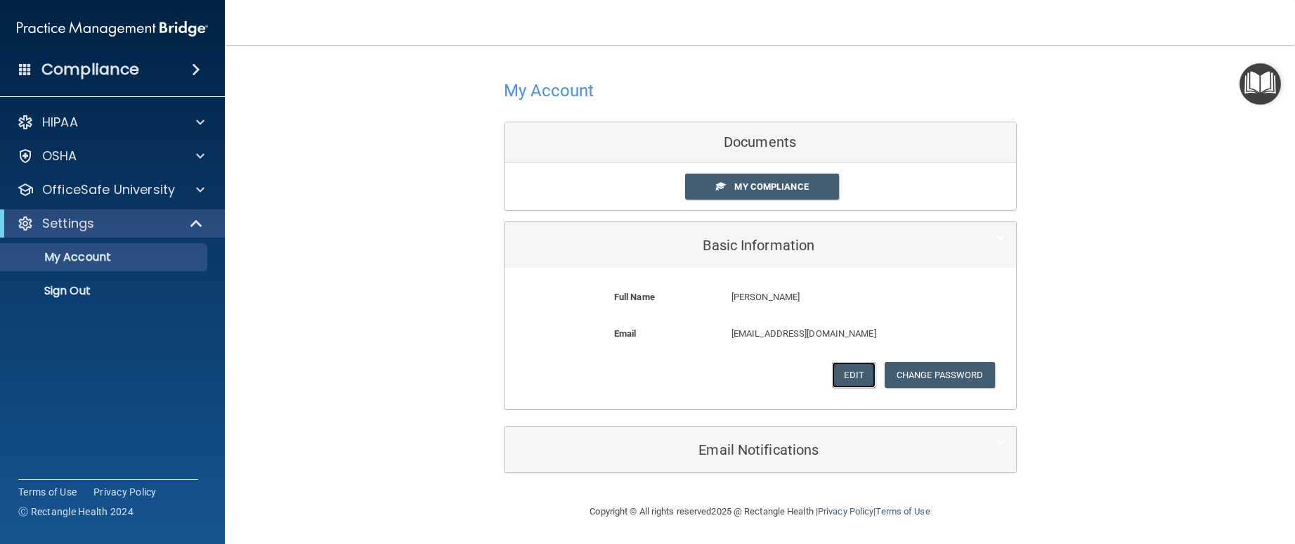
click at [845, 377] on button "Edit" at bounding box center [853, 375] width 43 height 26
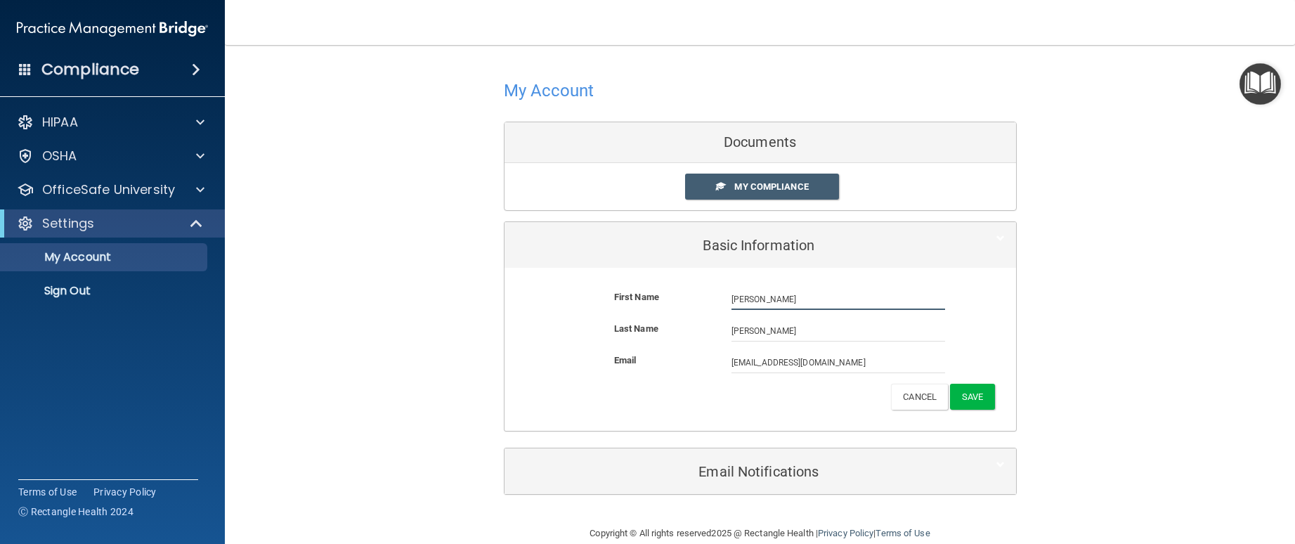
drag, startPoint x: 772, startPoint y: 300, endPoint x: 634, endPoint y: 294, distance: 138.6
click at [634, 294] on div "First Name Marisela Leon-Rocha Marisela" at bounding box center [760, 299] width 491 height 21
type input "Laury"
type input "Marek"
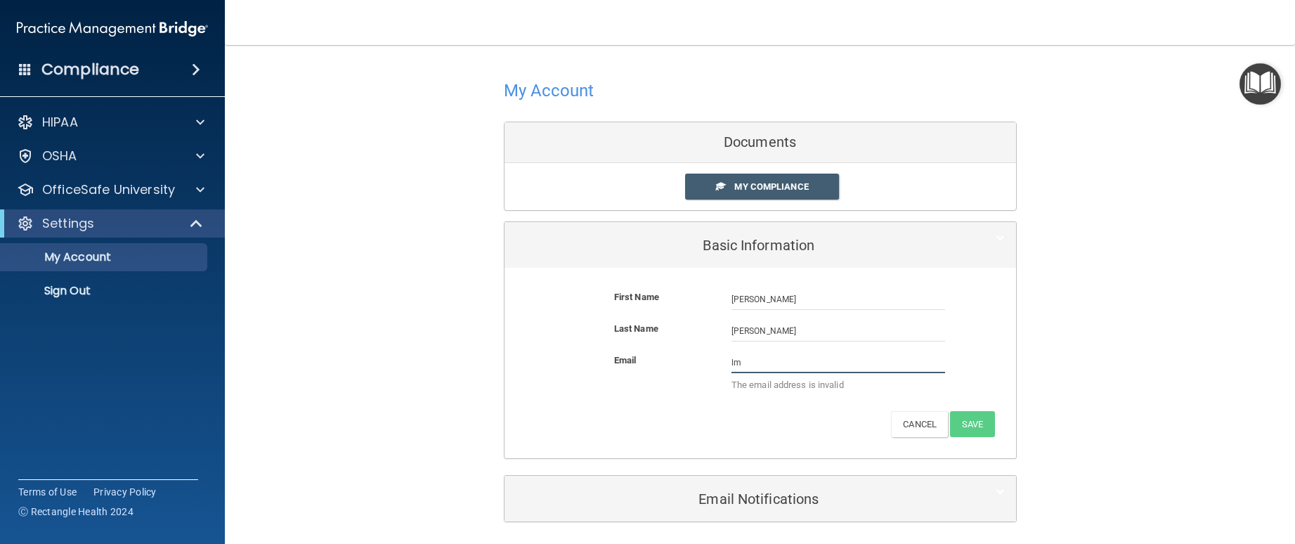
type input "lm.chicagoareaoms@gmail.com"
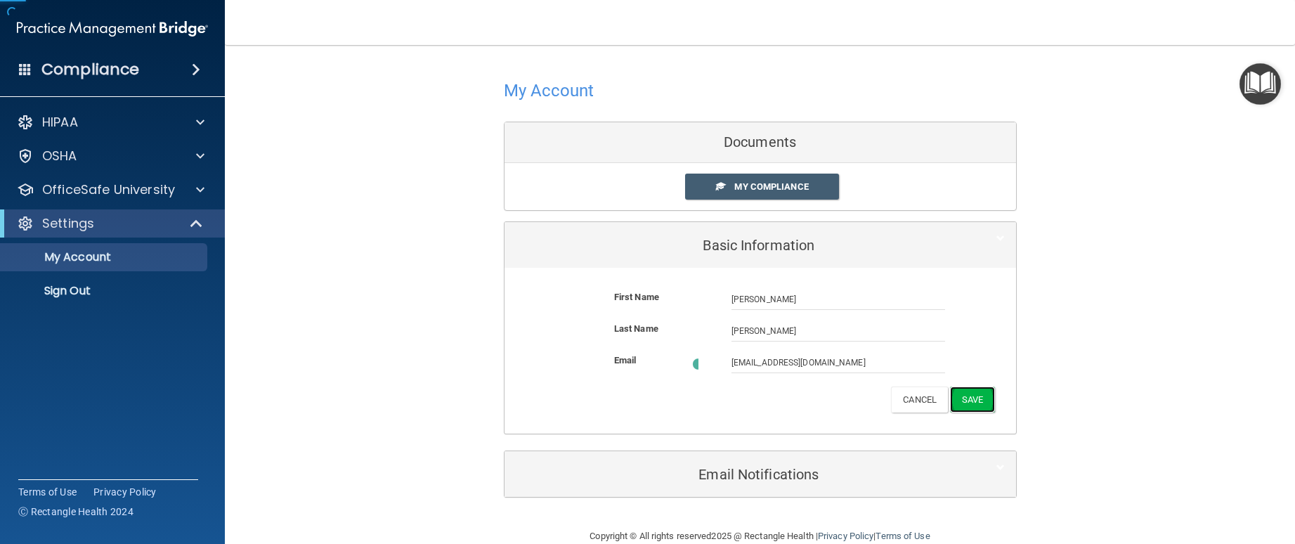
click at [969, 405] on button "Save" at bounding box center [972, 400] width 44 height 26
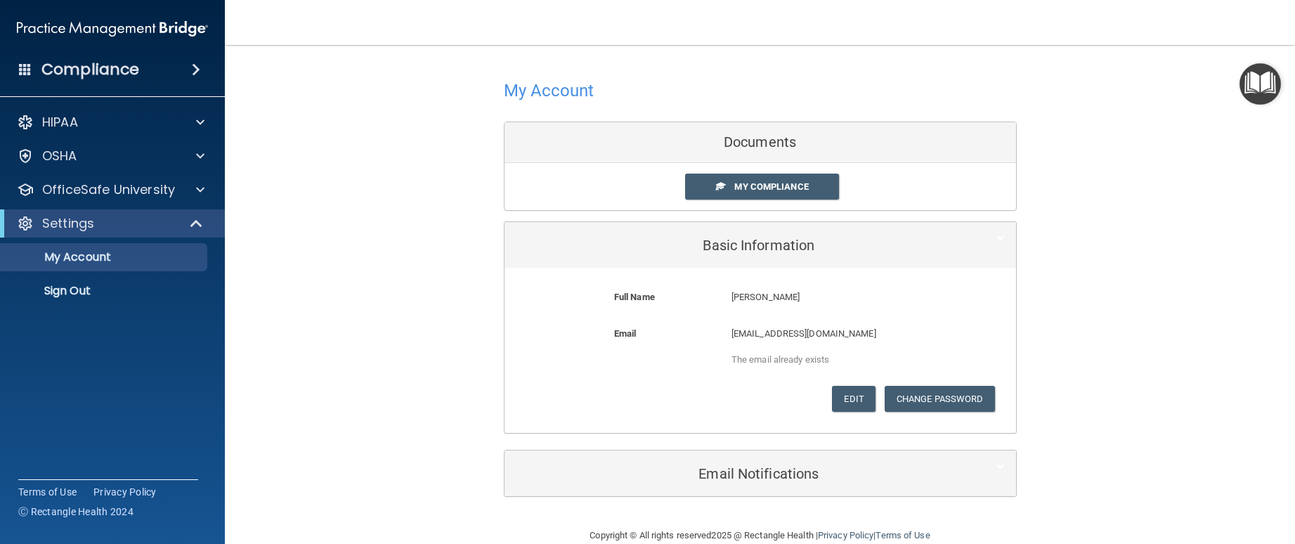
scroll to position [25, 0]
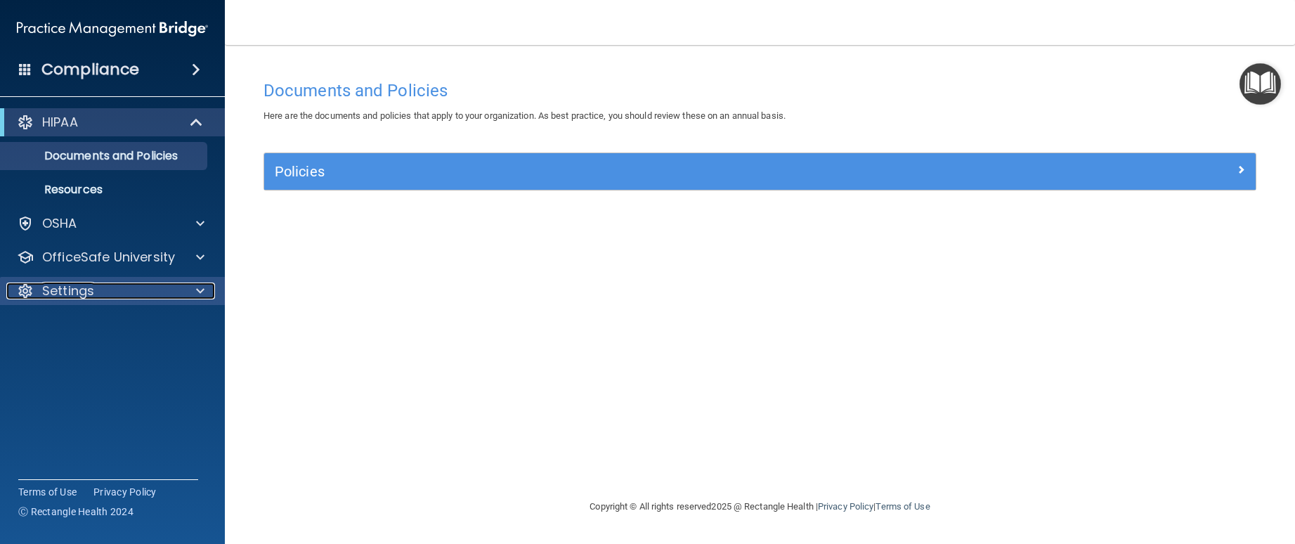
click at [185, 293] on div at bounding box center [198, 291] width 35 height 17
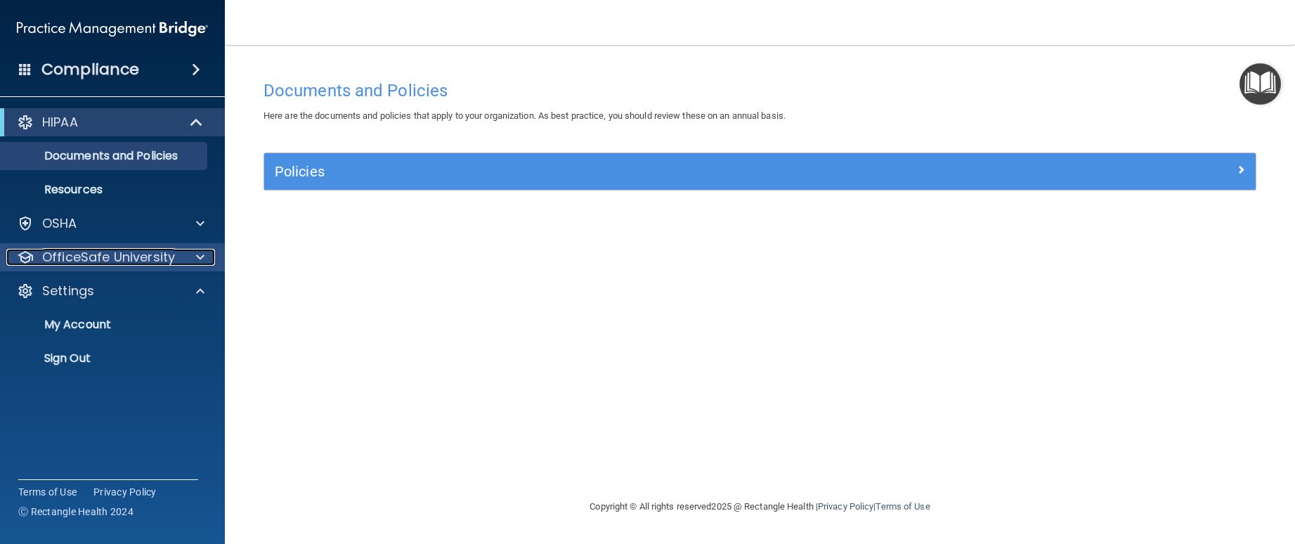
click at [197, 264] on span at bounding box center [200, 257] width 8 height 17
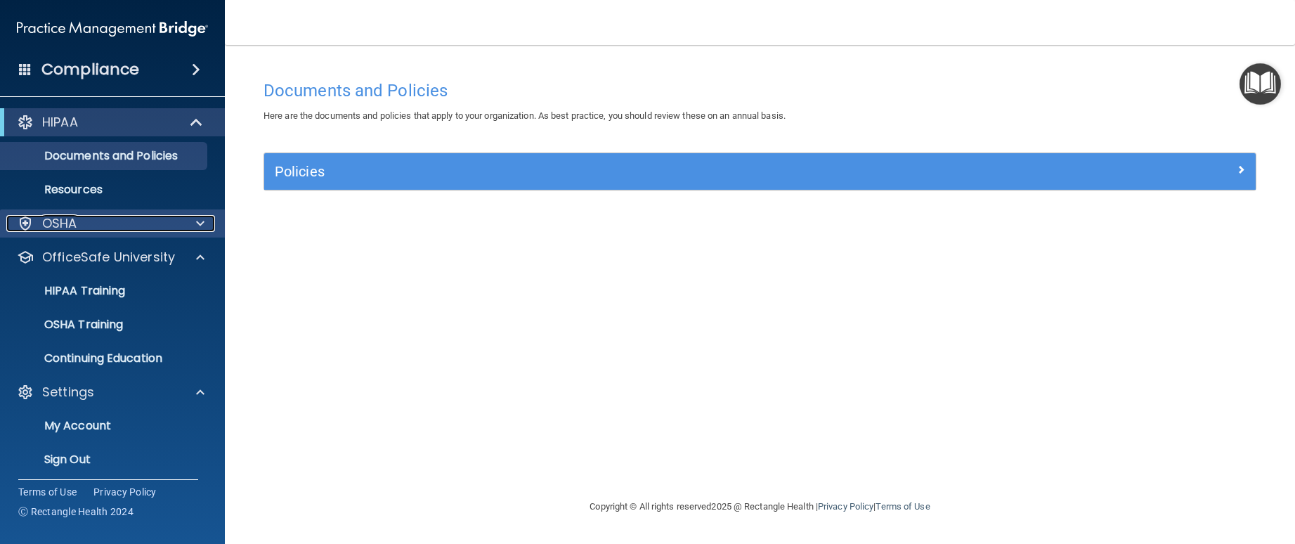
click at [202, 221] on span at bounding box center [200, 223] width 8 height 17
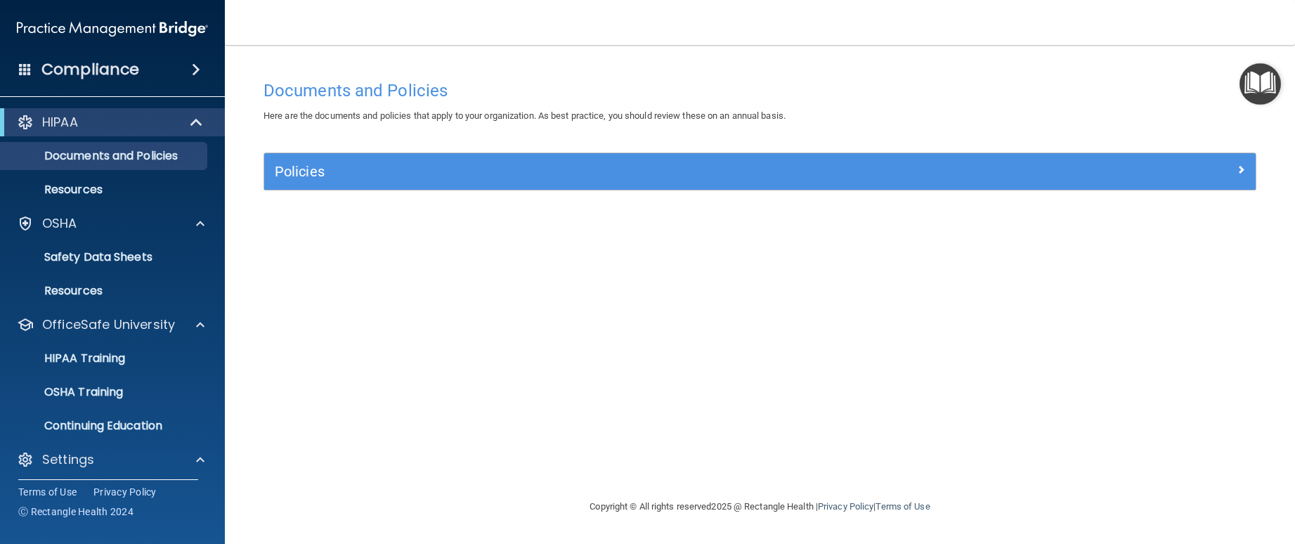
click at [200, 74] on span at bounding box center [196, 69] width 8 height 17
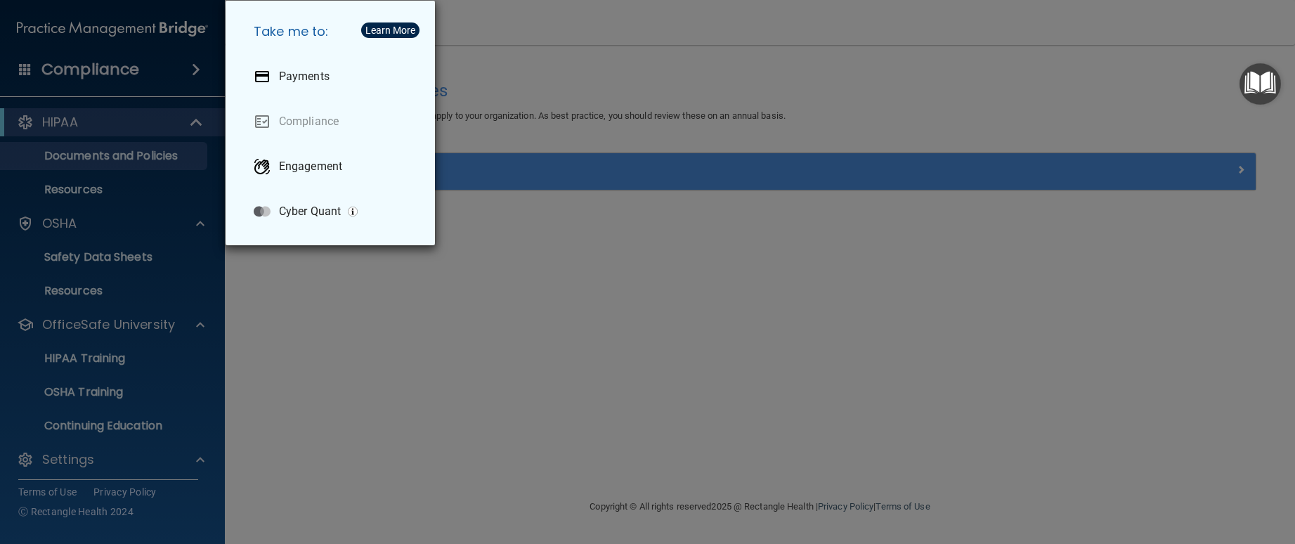
click at [413, 372] on div "Take me to: Payments Compliance Engagement Cyber Quant" at bounding box center [647, 272] width 1295 height 544
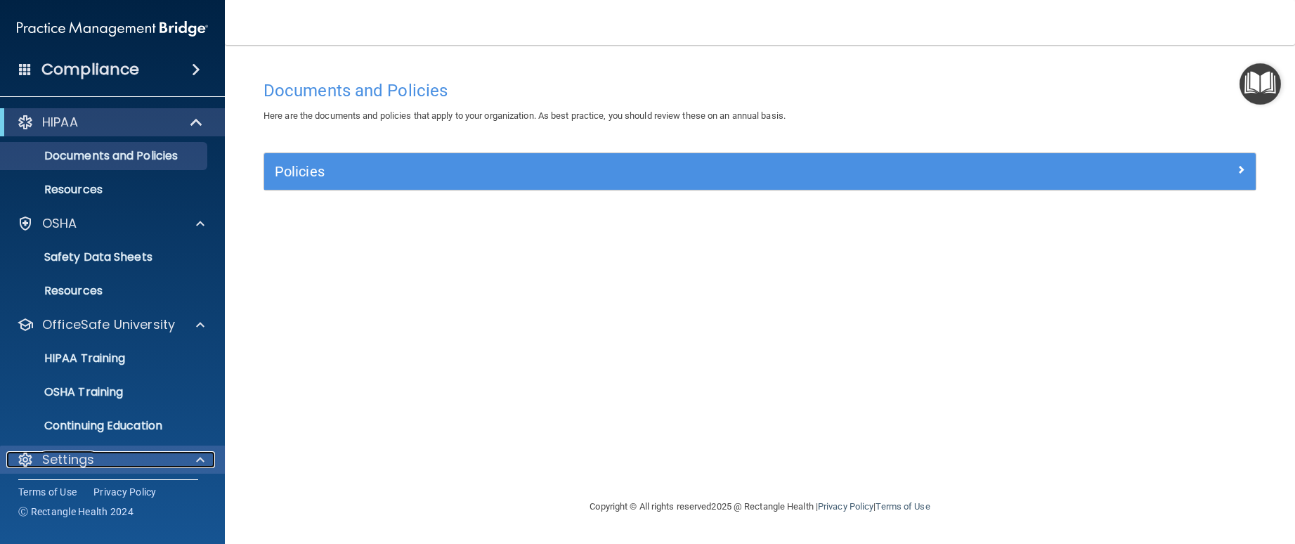
click at [197, 465] on span at bounding box center [200, 459] width 8 height 17
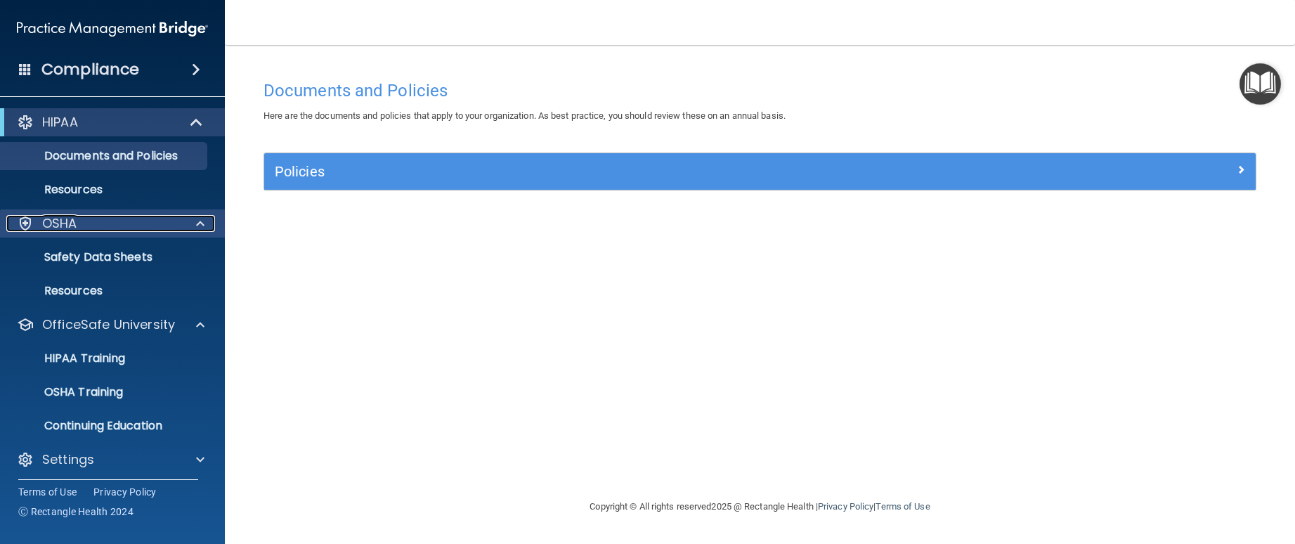
click at [200, 226] on span at bounding box center [200, 223] width 8 height 17
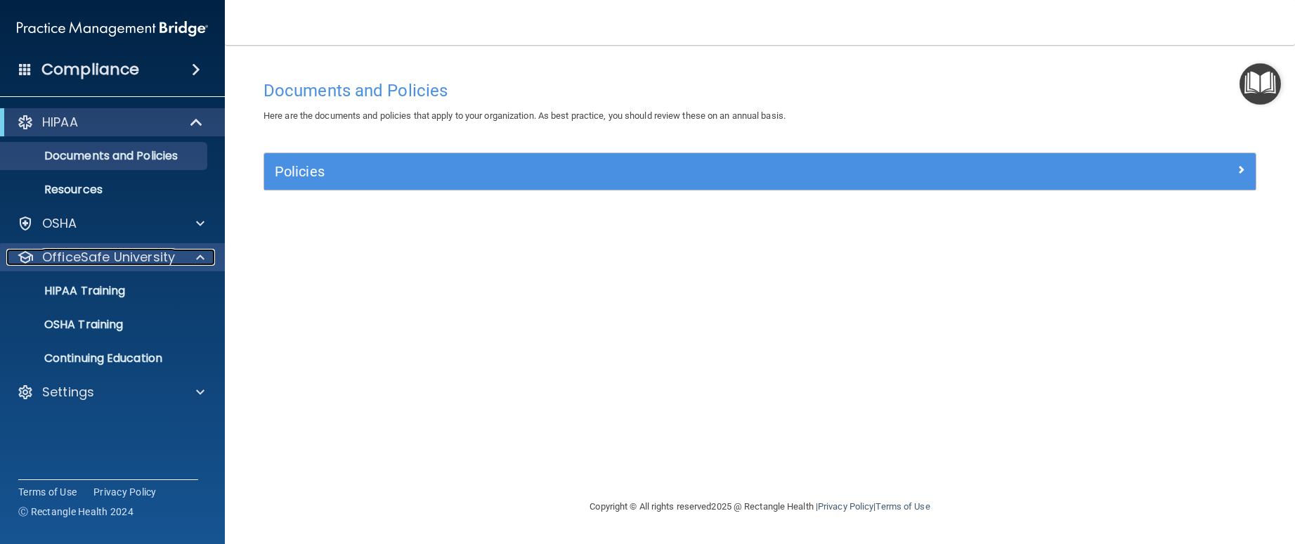
click at [197, 257] on span at bounding box center [200, 257] width 8 height 17
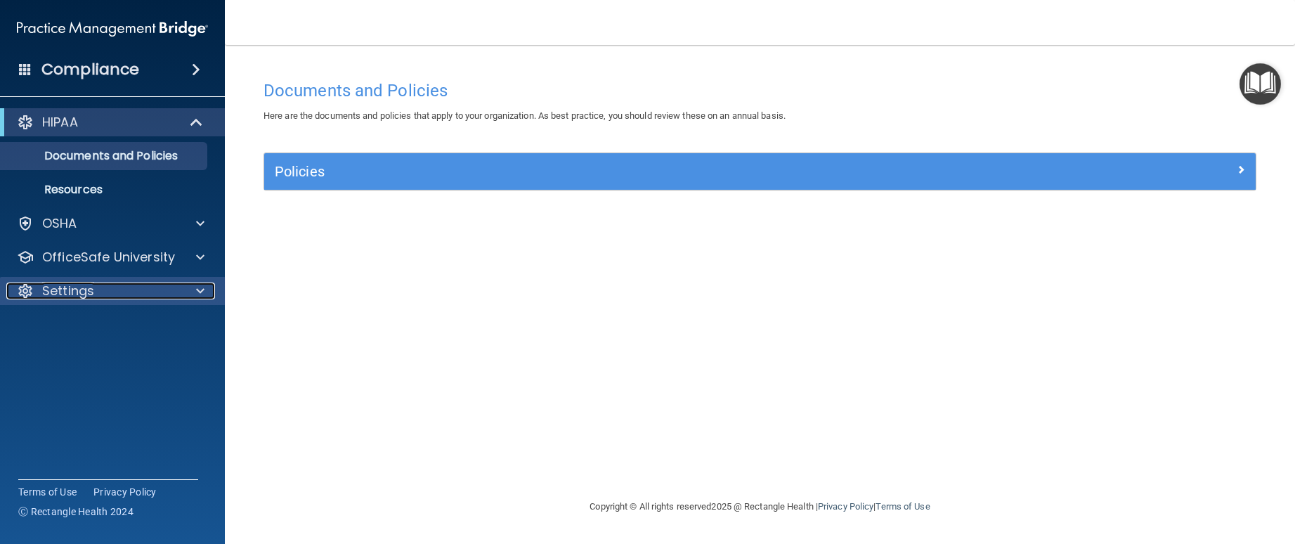
click at [202, 287] on span at bounding box center [200, 291] width 8 height 17
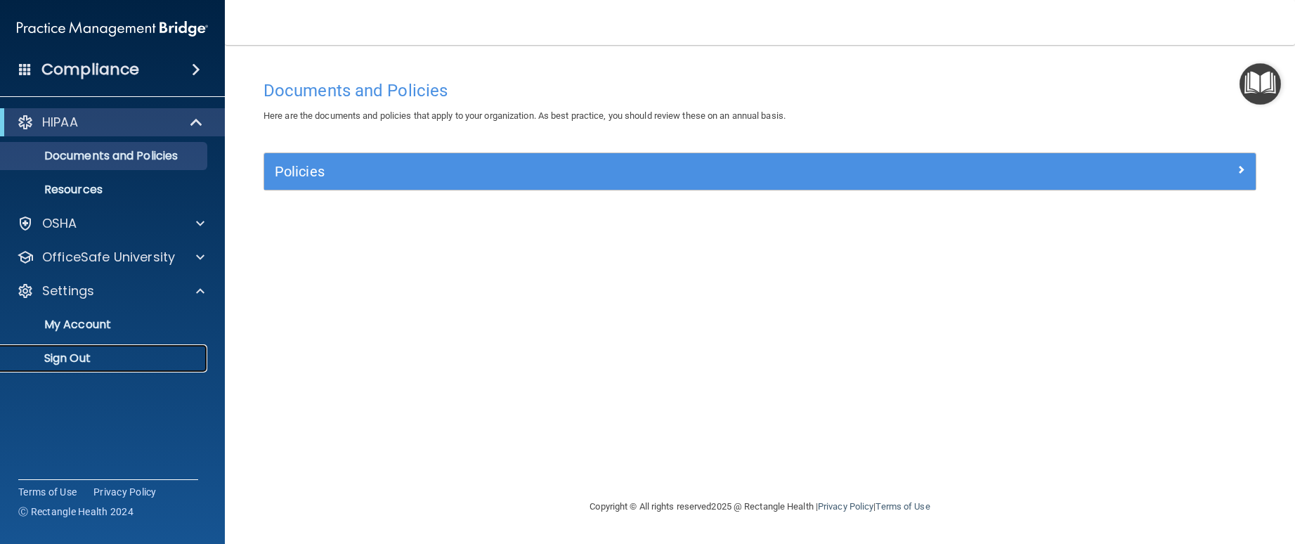
click at [67, 356] on p "Sign Out" at bounding box center [105, 358] width 192 height 14
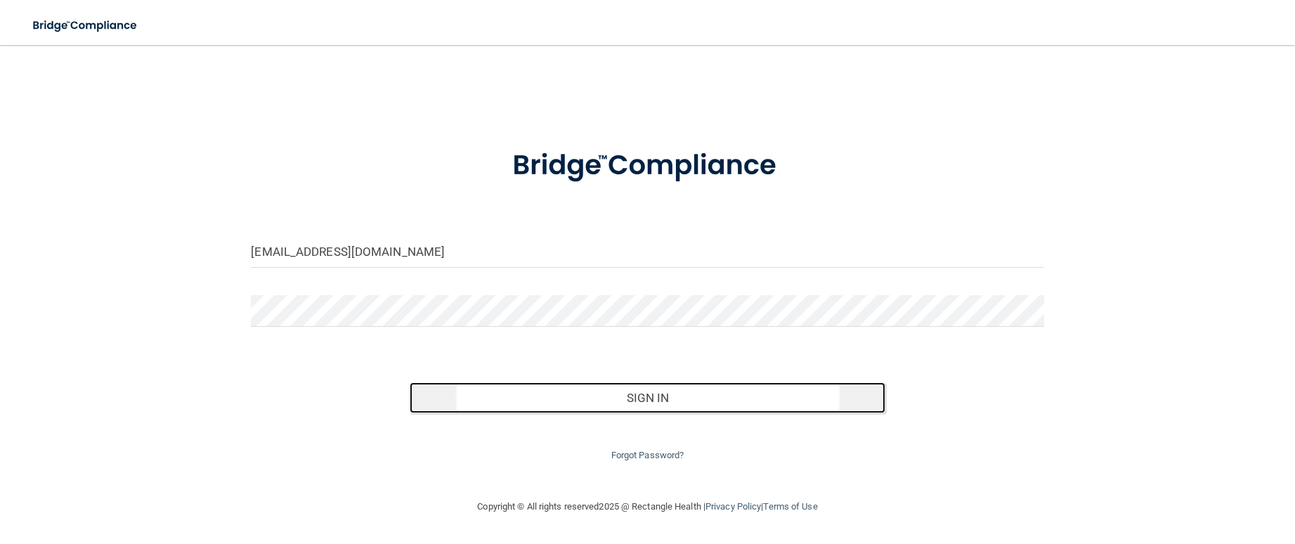
click at [626, 390] on button "Sign In" at bounding box center [648, 397] width 476 height 31
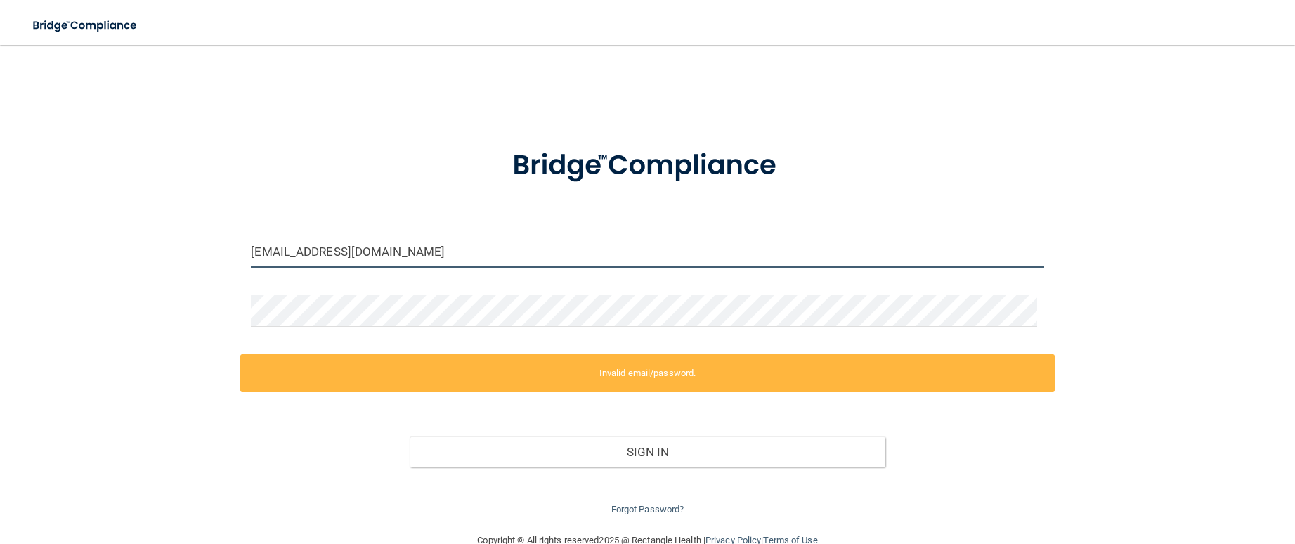
drag, startPoint x: 461, startPoint y: 249, endPoint x: 238, endPoint y: 251, distance: 223.5
click at [238, 251] on div "mlr.chicagoareaoms@gmail.com Invalid email/password. You don't have permission …" at bounding box center [647, 288] width 1239 height 459
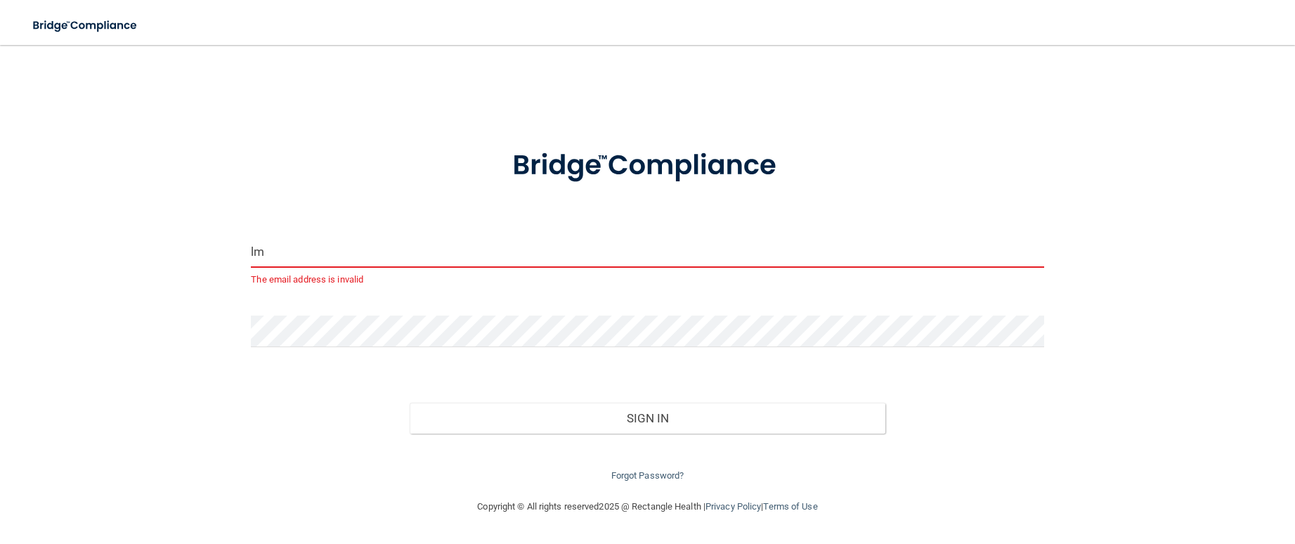
type input "lm.chicagoareaoms@gmail.com"
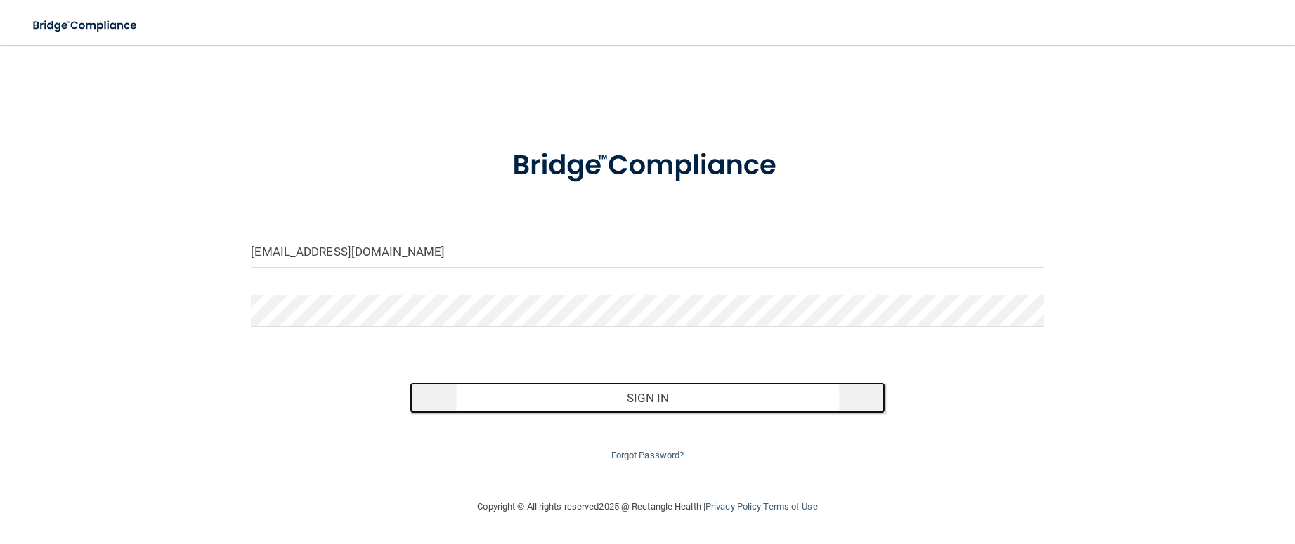
click at [668, 401] on button "Sign In" at bounding box center [648, 397] width 476 height 31
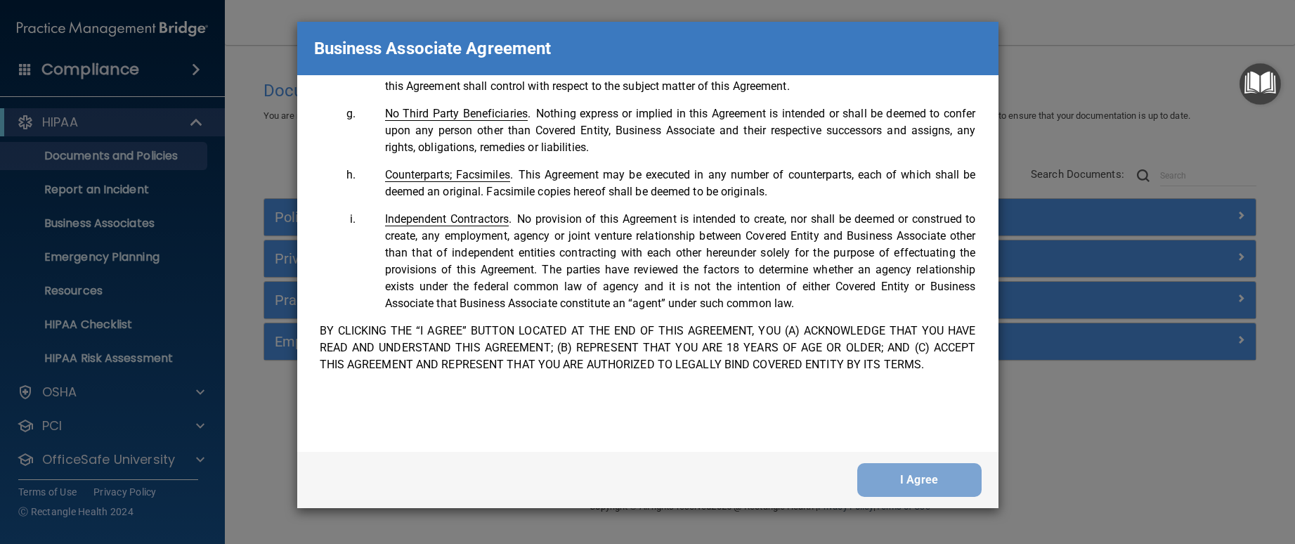
scroll to position [2866, 0]
click at [920, 471] on button "I Agree" at bounding box center [919, 480] width 124 height 34
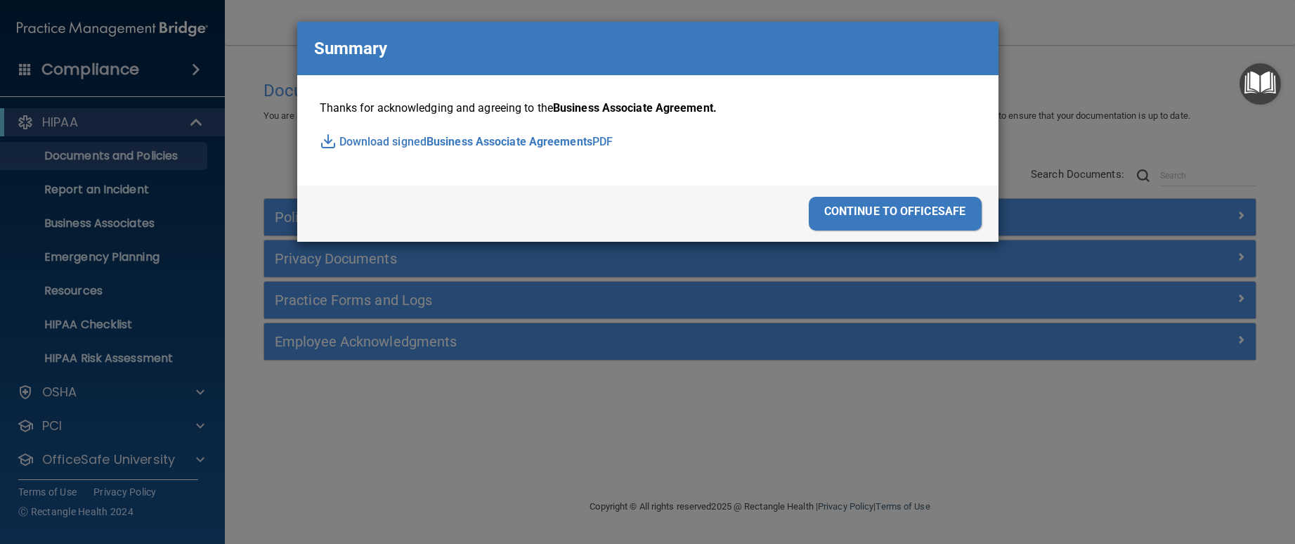
click at [929, 225] on div "continue to officesafe" at bounding box center [895, 214] width 173 height 34
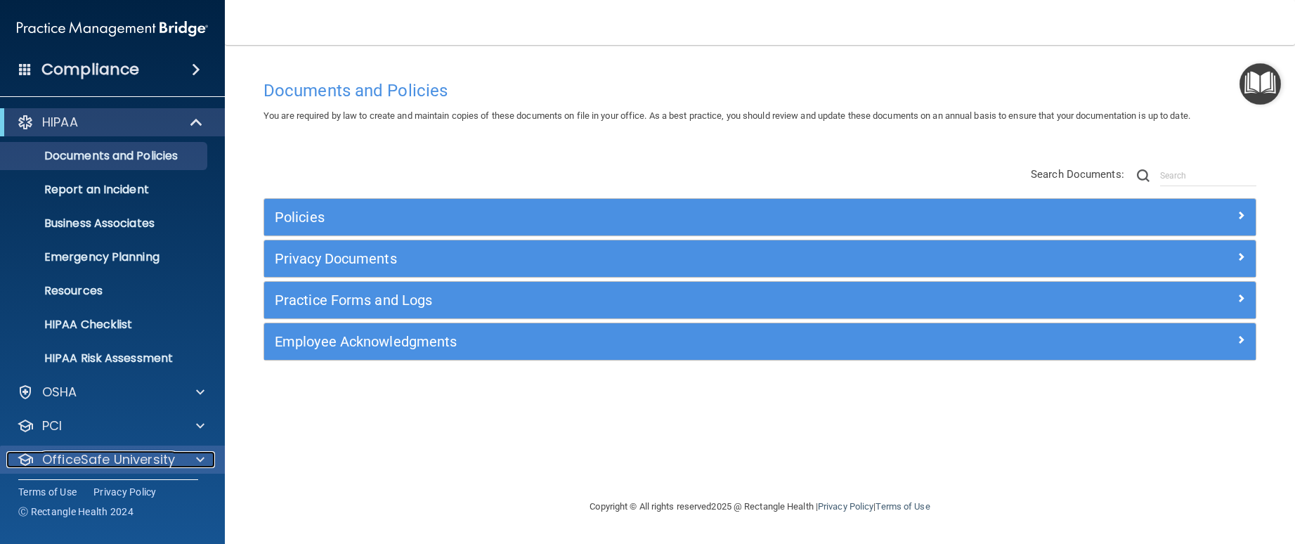
click at [190, 456] on div at bounding box center [198, 459] width 35 height 17
click at [197, 456] on span at bounding box center [200, 459] width 8 height 17
click at [199, 463] on span at bounding box center [200, 459] width 8 height 17
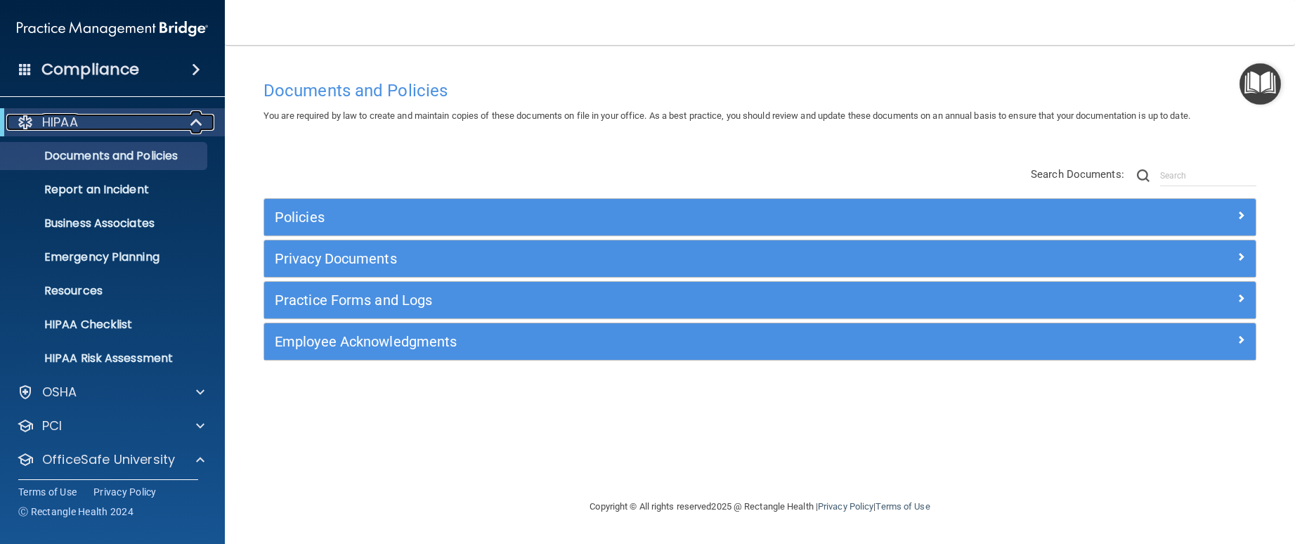
click at [200, 122] on span at bounding box center [198, 122] width 12 height 17
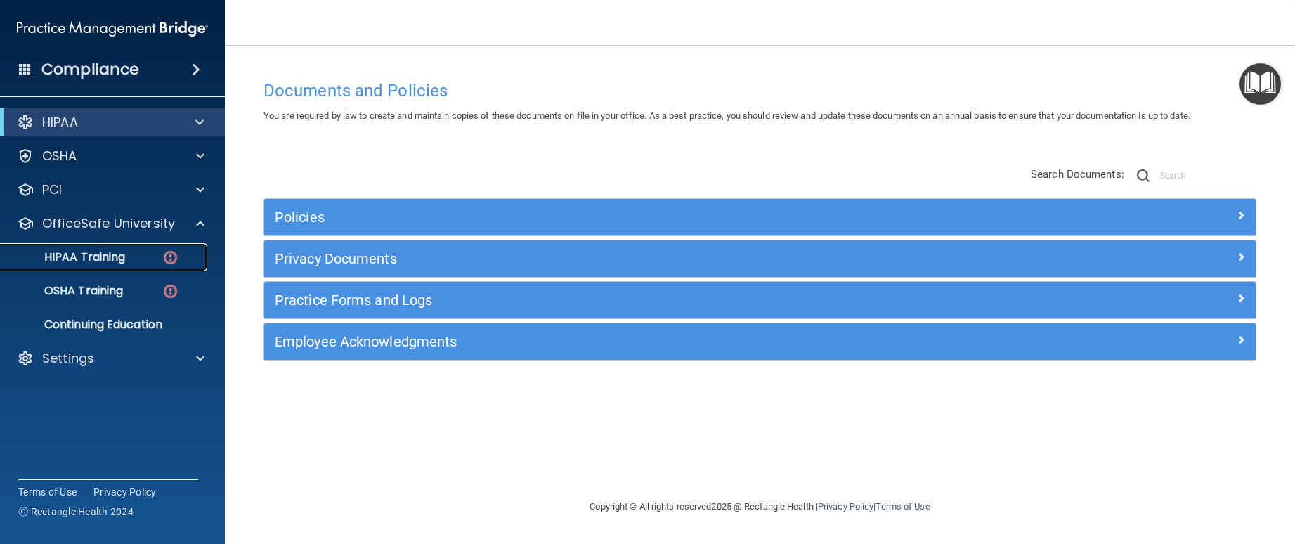
click at [168, 263] on img at bounding box center [171, 258] width 18 height 18
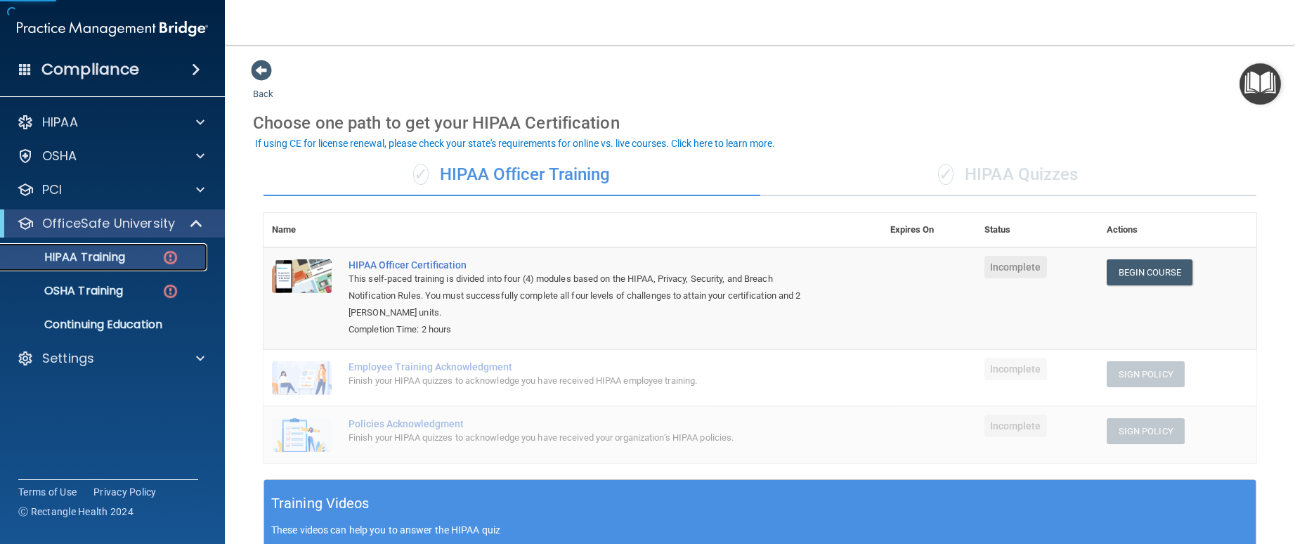
click at [111, 256] on p "HIPAA Training" at bounding box center [67, 257] width 116 height 14
click at [199, 225] on span at bounding box center [198, 223] width 12 height 17
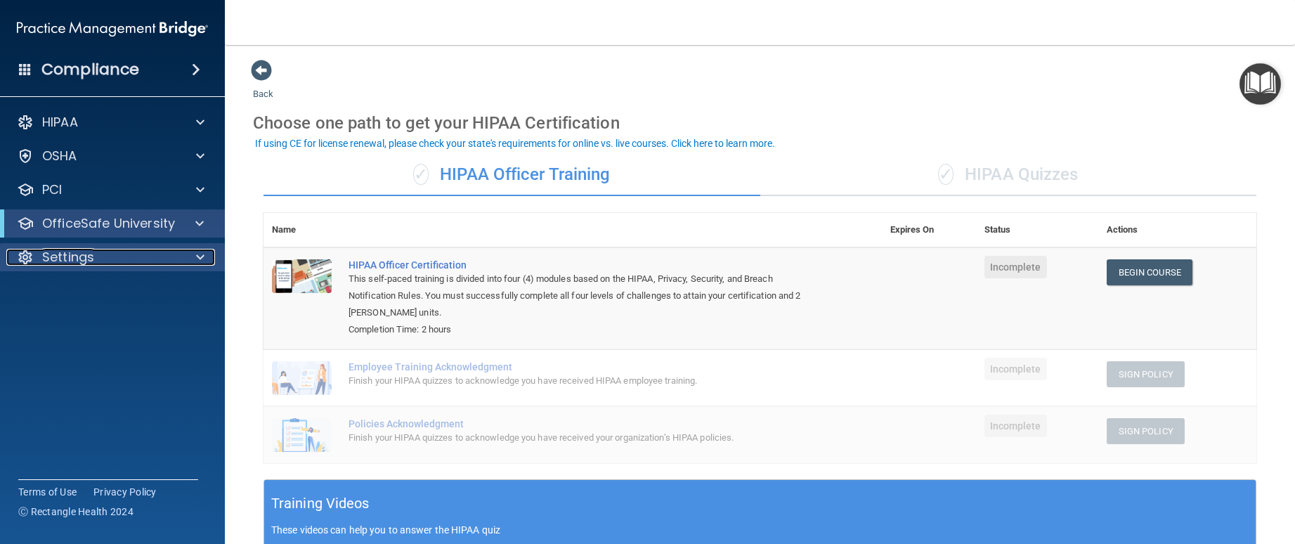
click at [201, 259] on span at bounding box center [200, 257] width 8 height 17
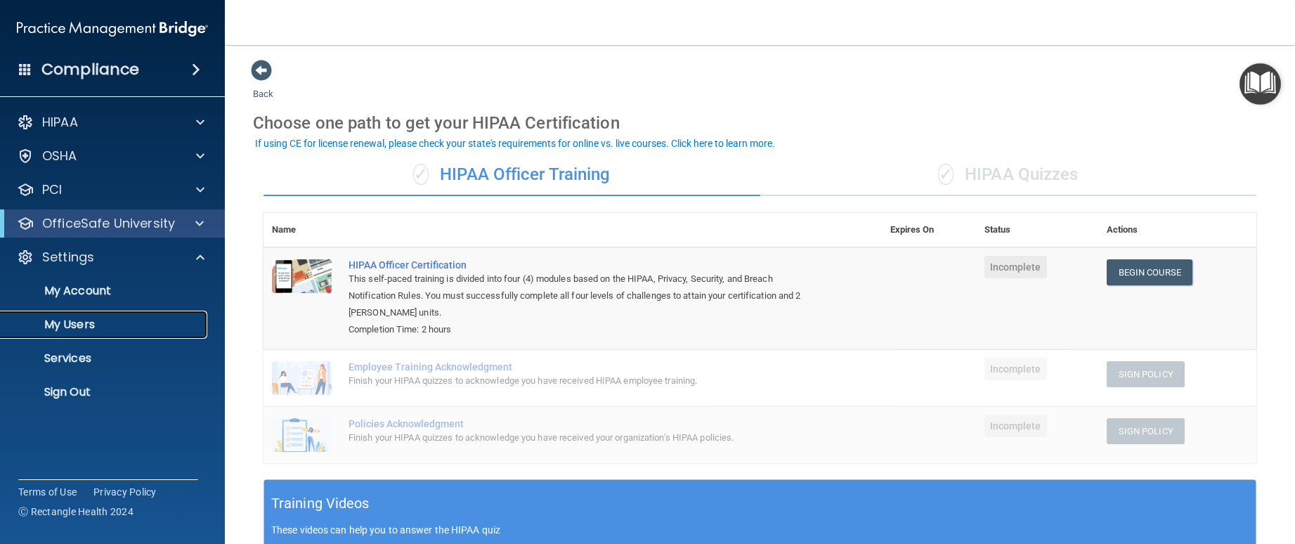
click at [75, 331] on p "My Users" at bounding box center [105, 325] width 192 height 14
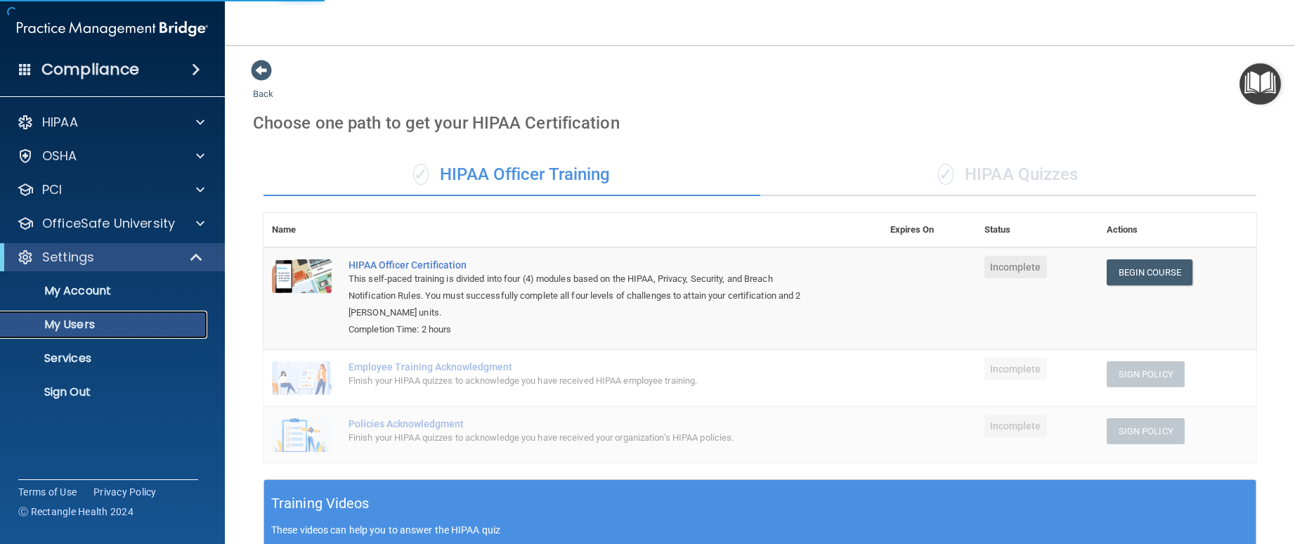
select select "20"
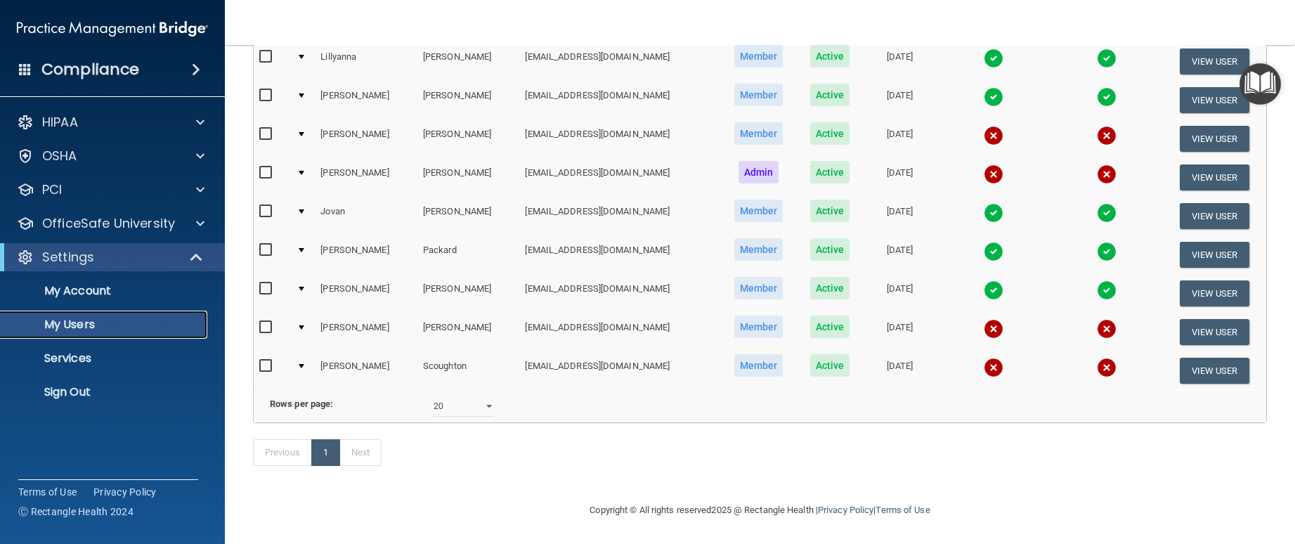
scroll to position [271, 0]
click at [263, 322] on input "checkbox" at bounding box center [267, 327] width 16 height 11
checkbox input "true"
click at [1217, 319] on button "View User" at bounding box center [1215, 332] width 70 height 26
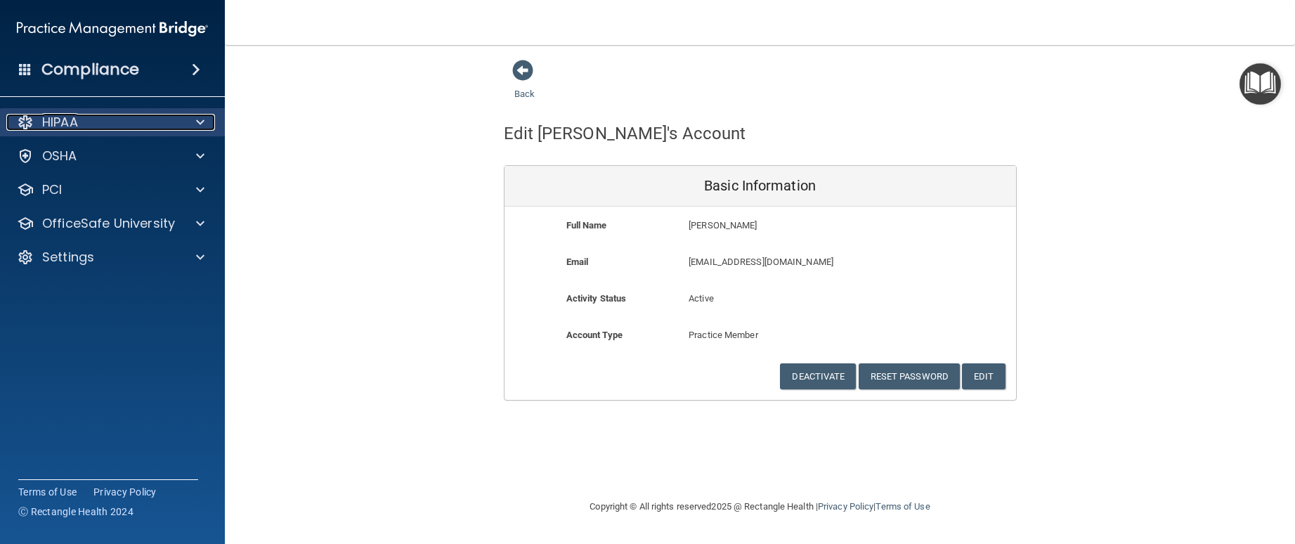
click at [190, 124] on div at bounding box center [198, 122] width 35 height 17
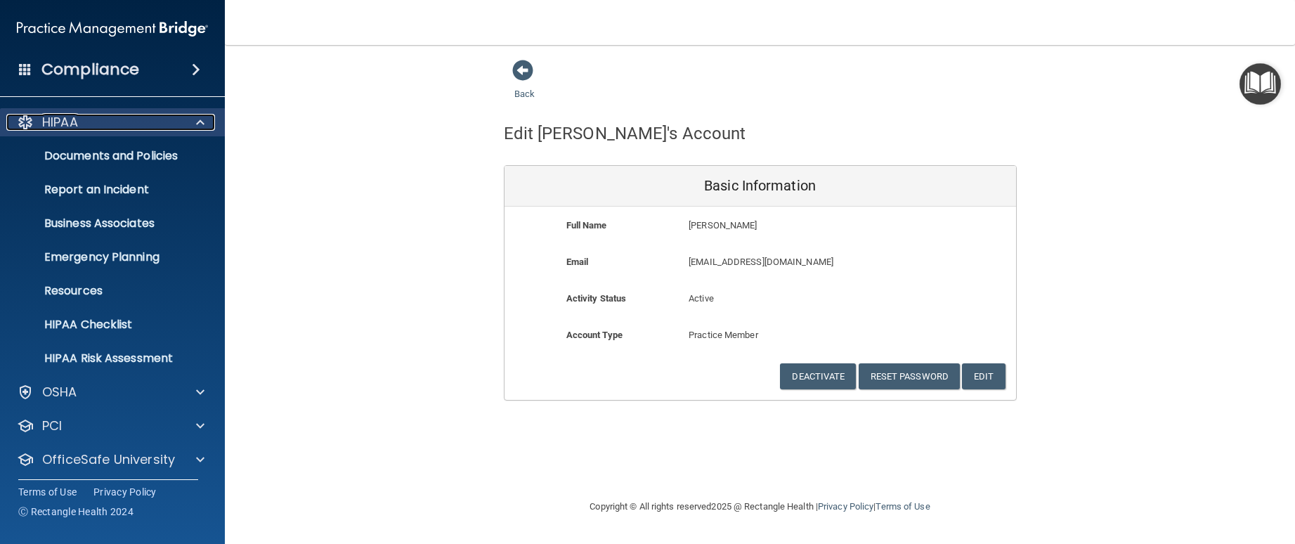
click at [190, 124] on div at bounding box center [198, 122] width 35 height 17
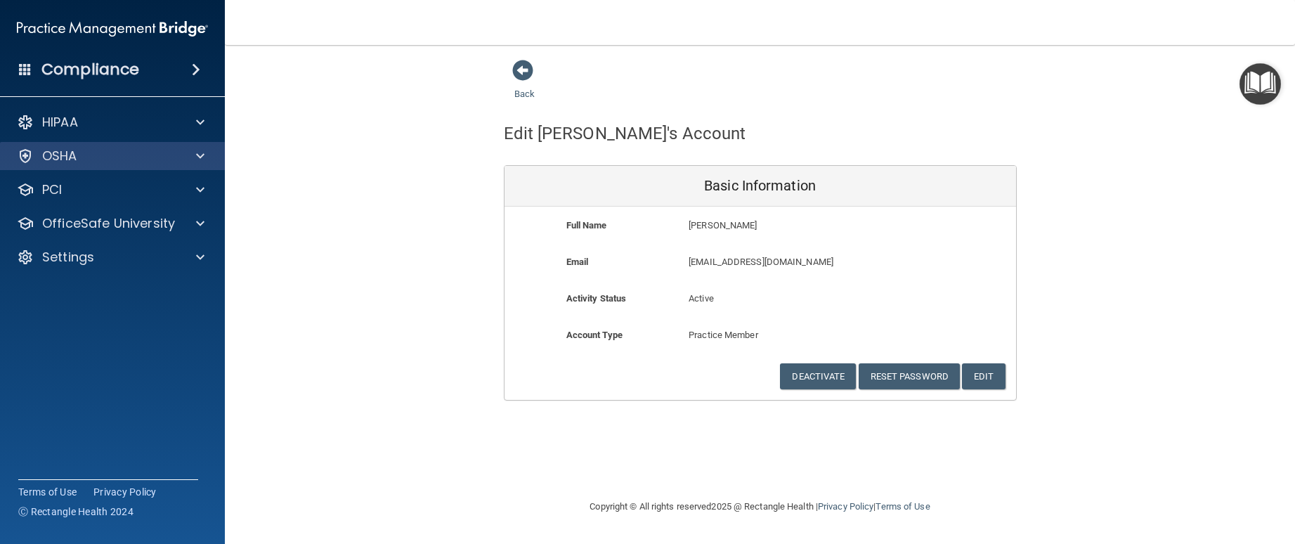
click at [205, 147] on div "OSHA" at bounding box center [113, 156] width 226 height 28
click at [200, 156] on span at bounding box center [200, 156] width 8 height 17
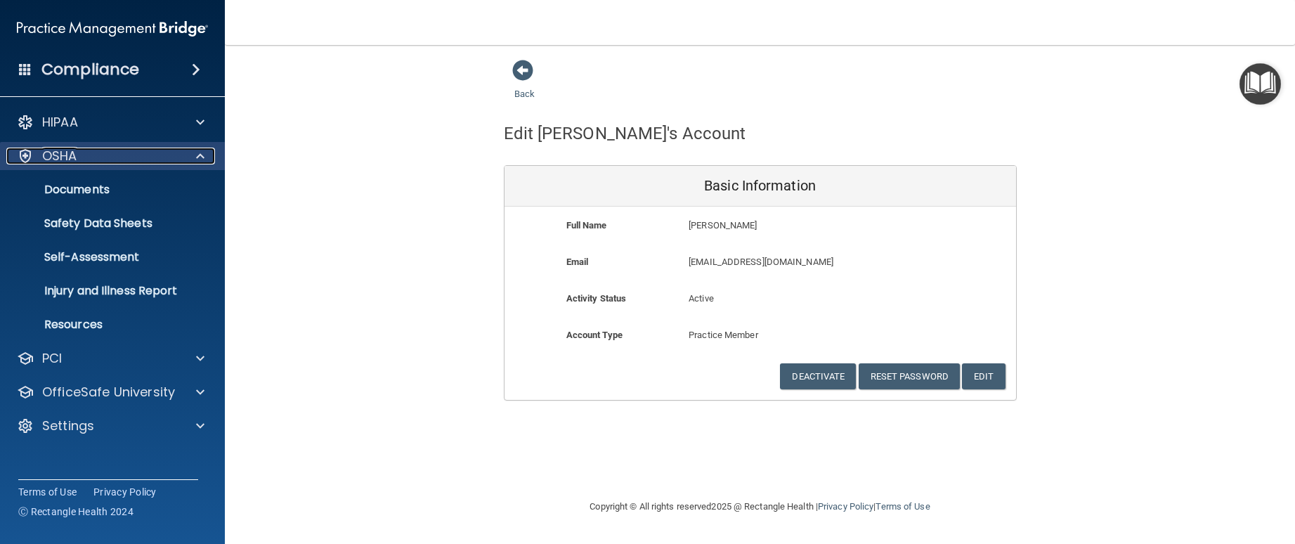
click at [198, 155] on span at bounding box center [200, 156] width 8 height 17
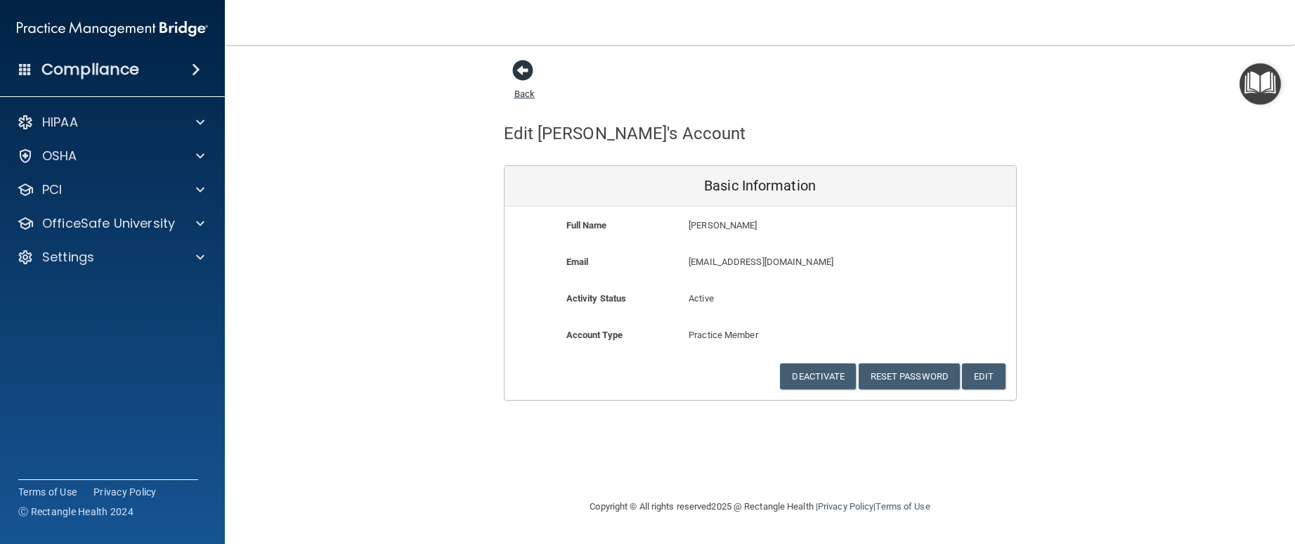
click at [522, 67] on span at bounding box center [522, 70] width 21 height 21
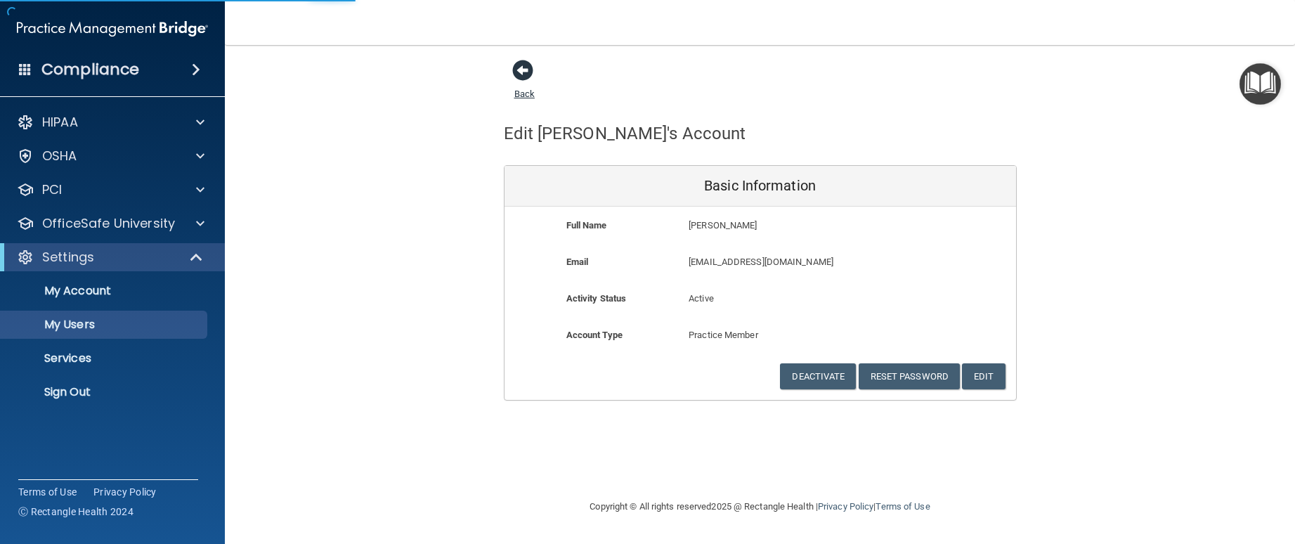
select select "20"
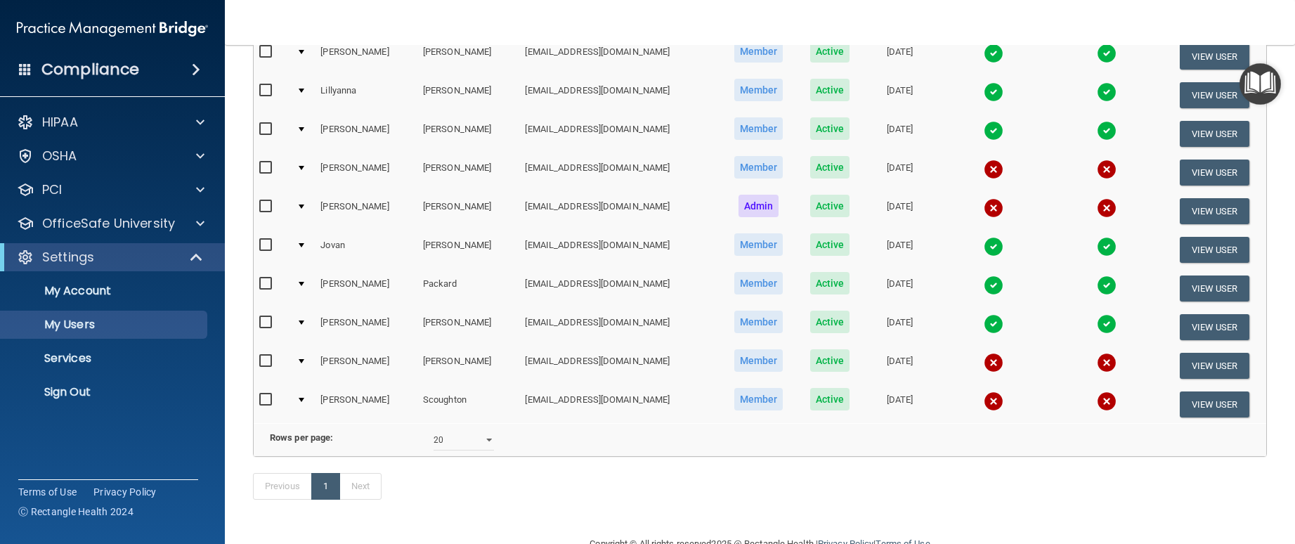
scroll to position [271, 0]
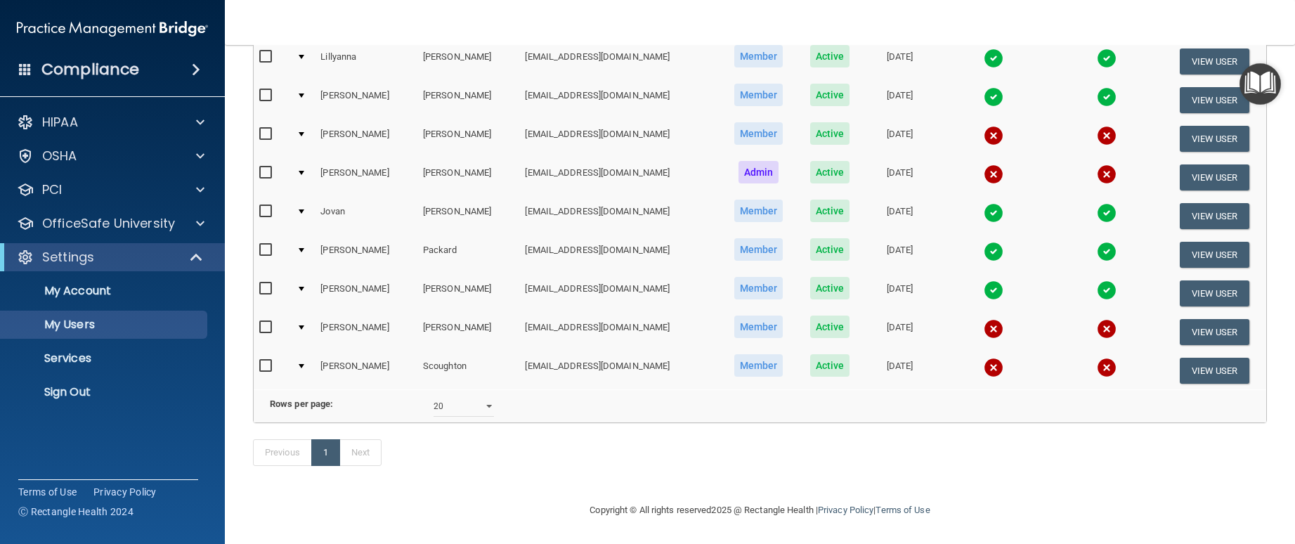
click at [256, 313] on td at bounding box center [272, 332] width 37 height 39
click at [265, 322] on input "checkbox" at bounding box center [267, 327] width 16 height 11
checkbox input "true"
click at [202, 223] on span at bounding box center [200, 223] width 8 height 17
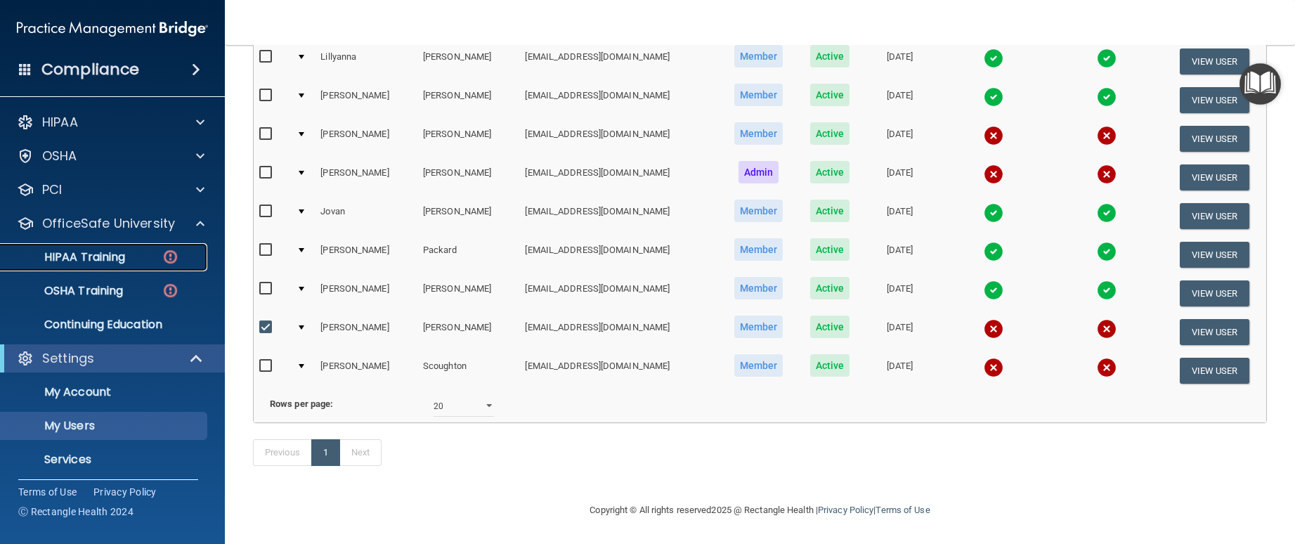
click at [119, 257] on p "HIPAA Training" at bounding box center [67, 257] width 116 height 14
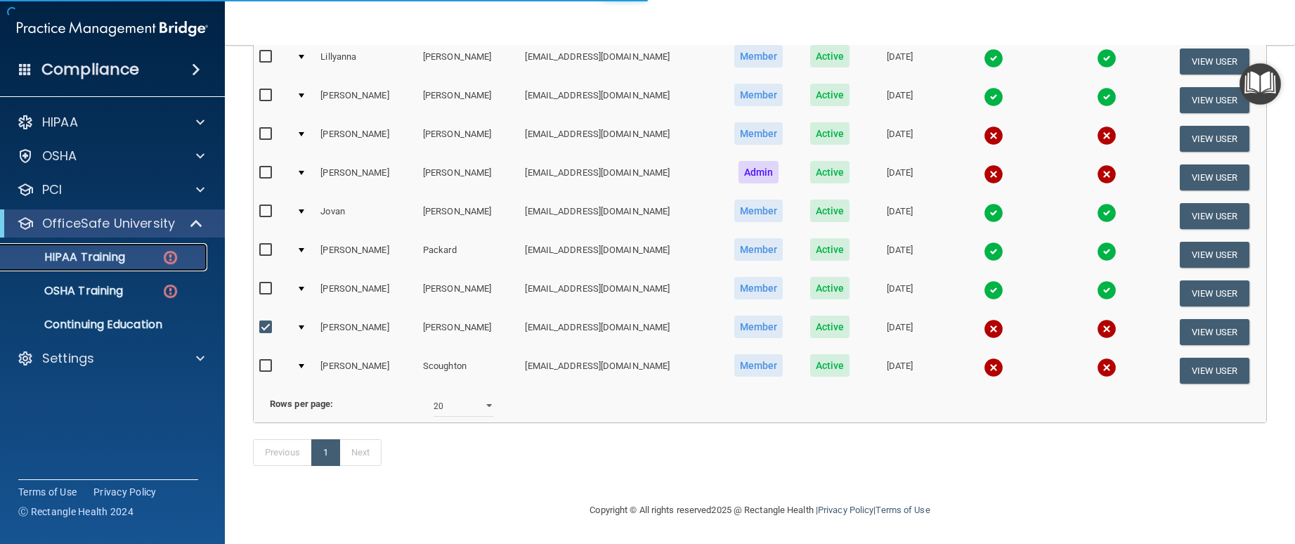
scroll to position [372, 0]
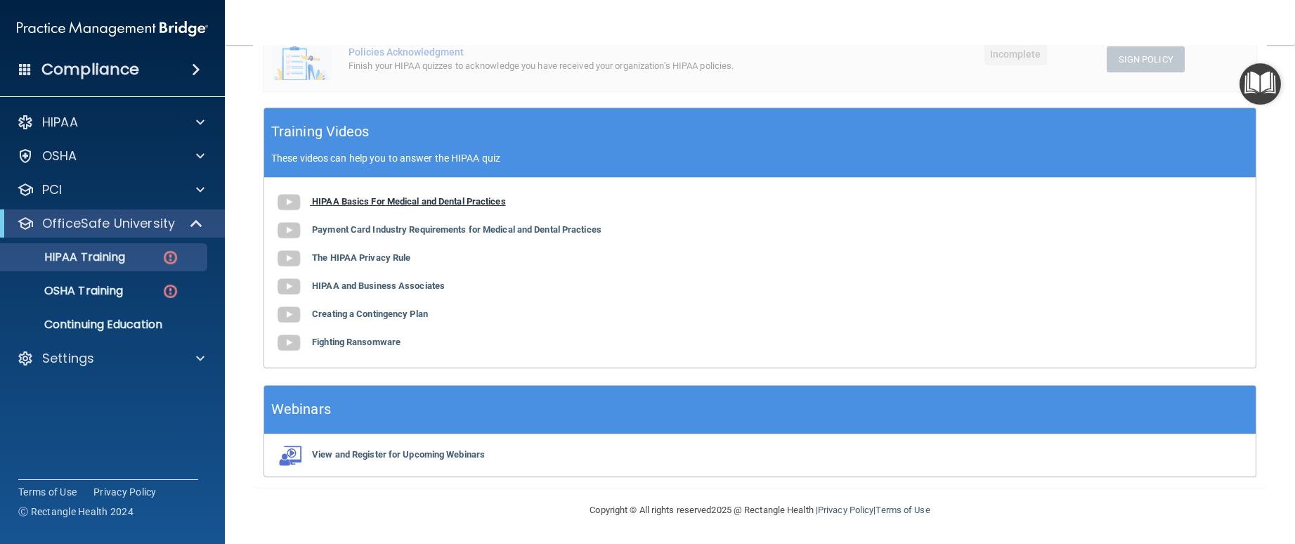
click at [291, 207] on img at bounding box center [289, 202] width 28 height 28
